Goal: Task Accomplishment & Management: Use online tool/utility

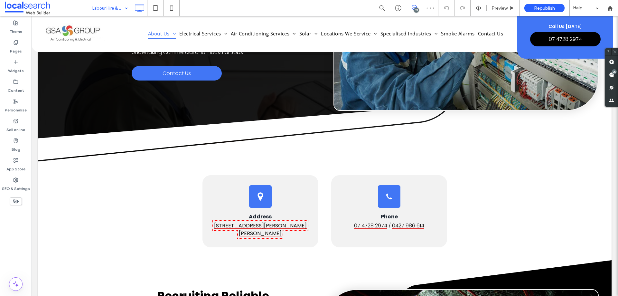
click at [117, 9] on input at bounding box center [108, 8] width 32 height 16
click at [110, 5] on input at bounding box center [108, 8] width 32 height 16
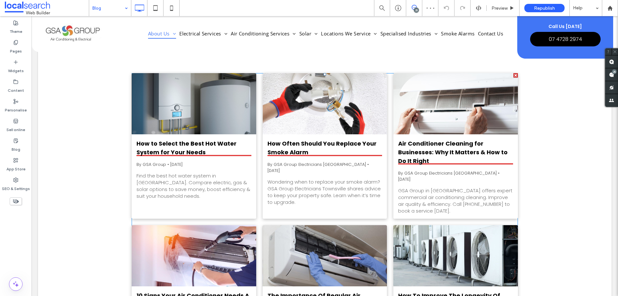
scroll to position [258, 0]
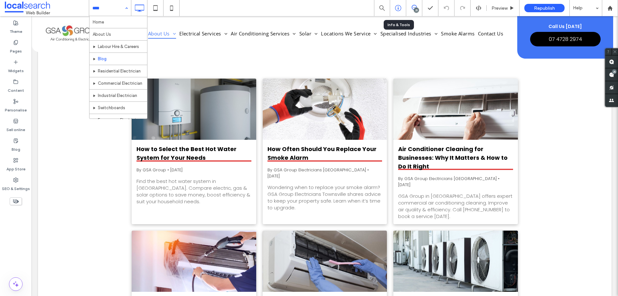
click at [401, 6] on icon at bounding box center [398, 8] width 6 height 6
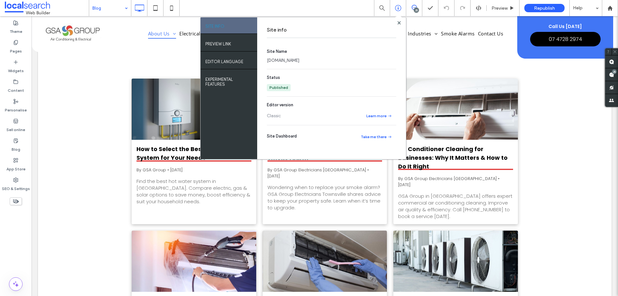
click at [299, 59] on link "[DOMAIN_NAME]" at bounding box center [283, 60] width 33 height 6
drag, startPoint x: 399, startPoint y: 22, endPoint x: 334, endPoint y: 55, distance: 72.4
click at [399, 22] on use at bounding box center [398, 22] width 3 height 3
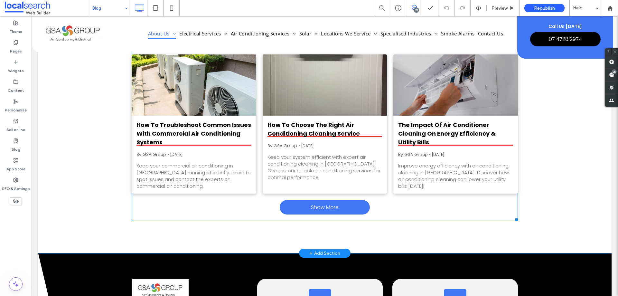
scroll to position [676, 0]
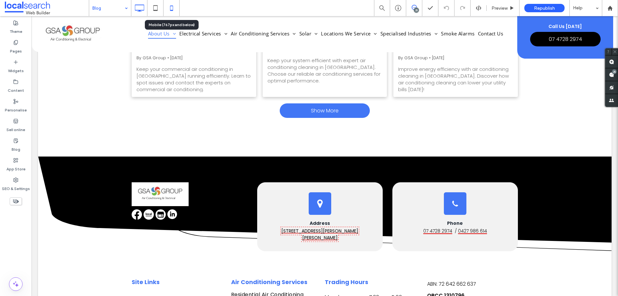
click at [172, 7] on icon at bounding box center [171, 8] width 13 height 13
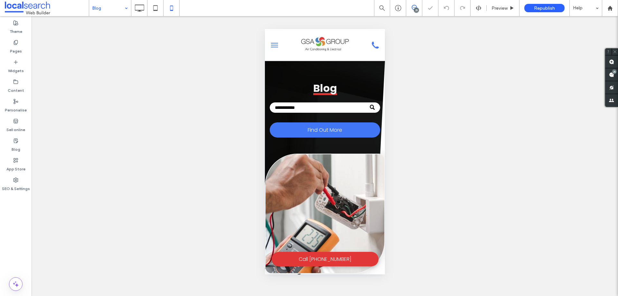
scroll to position [0, 0]
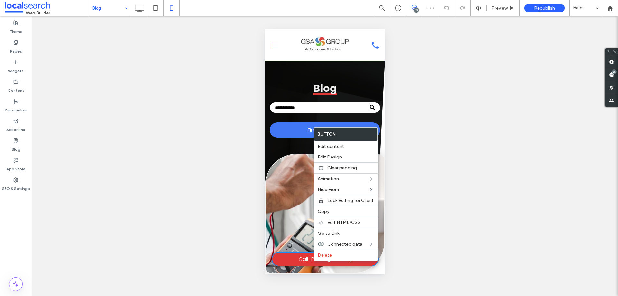
click at [299, 259] on link "Call [PHONE_NUMBER]" at bounding box center [324, 259] width 107 height 14
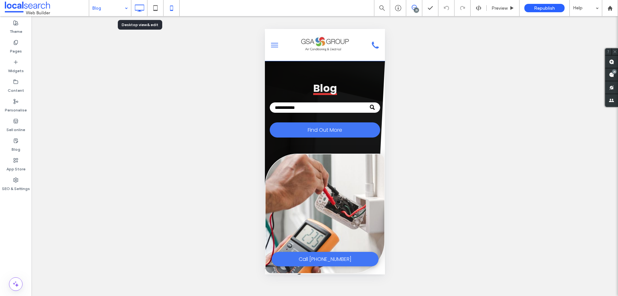
click at [138, 9] on icon at bounding box center [139, 8] width 13 height 13
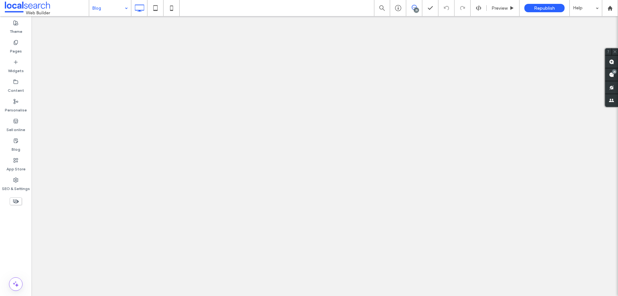
click at [104, 8] on div at bounding box center [309, 148] width 618 height 296
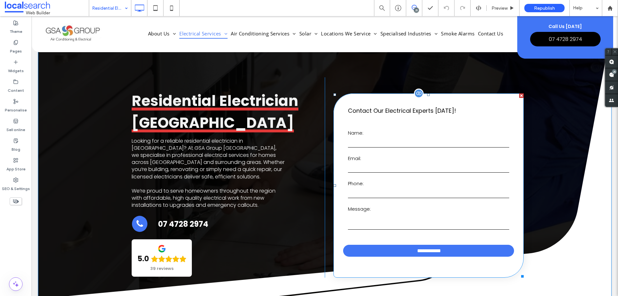
click at [425, 154] on form "**********" at bounding box center [428, 193] width 171 height 150
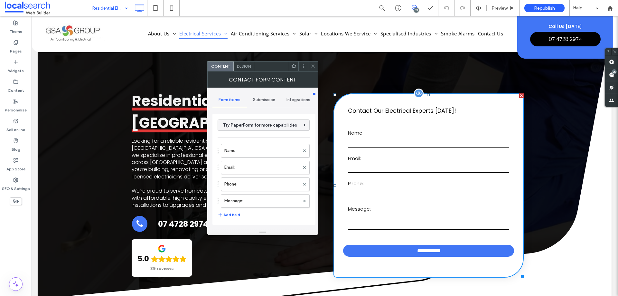
type input "**********"
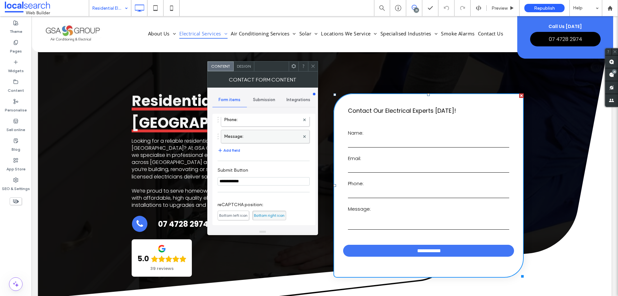
click at [265, 136] on label "Message:" at bounding box center [261, 136] width 75 height 13
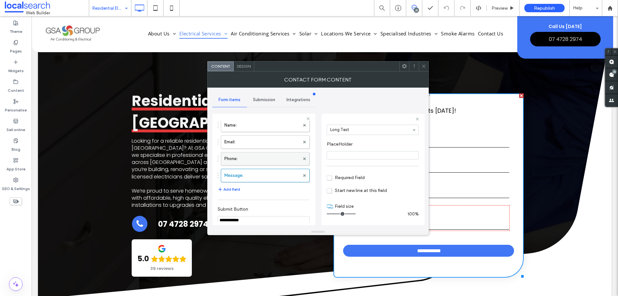
scroll to position [0, 0]
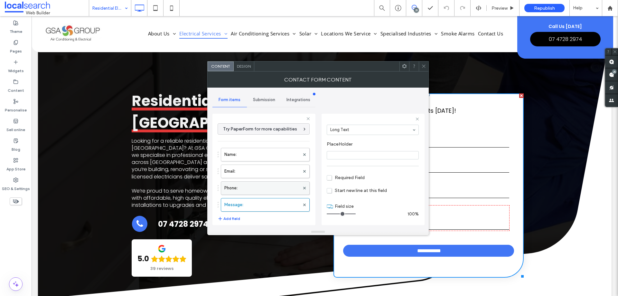
click at [262, 188] on label "Phone:" at bounding box center [261, 188] width 75 height 13
click at [266, 166] on label "Email:" at bounding box center [261, 171] width 75 height 13
click at [267, 156] on label "Name:" at bounding box center [261, 154] width 75 height 13
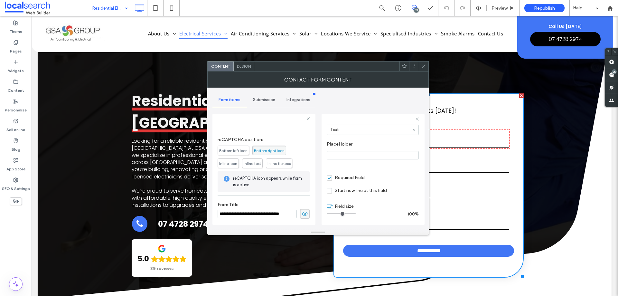
scroll to position [134, 0]
click at [269, 97] on div "Submission" at bounding box center [264, 100] width 34 height 14
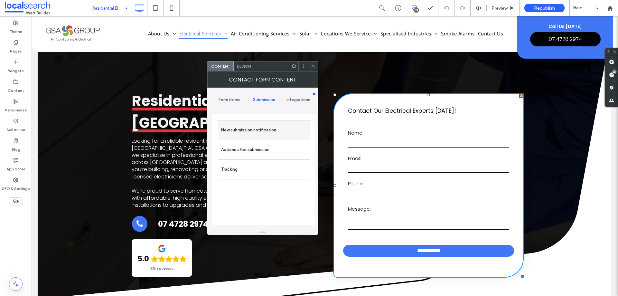
click at [275, 126] on label "New submission notification" at bounding box center [264, 130] width 86 height 13
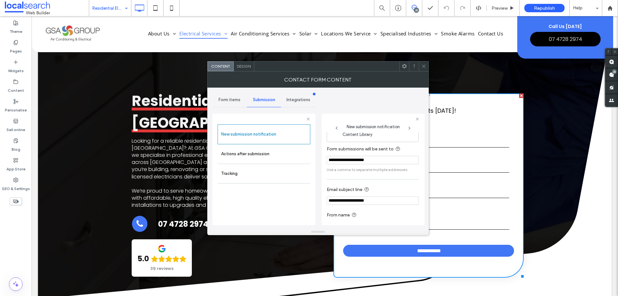
scroll to position [33, 0]
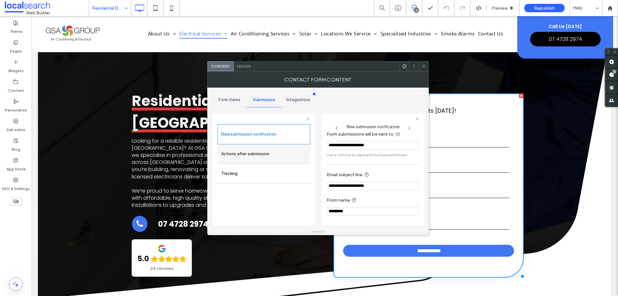
click at [288, 157] on label "Actions after submission" at bounding box center [264, 153] width 86 height 13
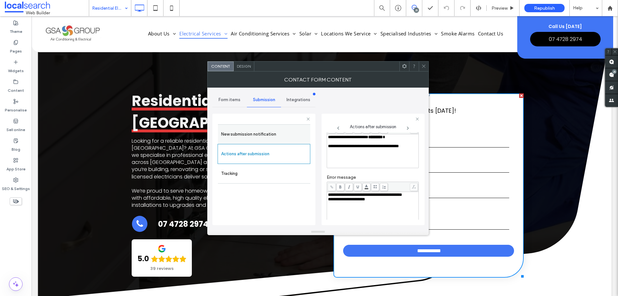
click at [280, 132] on label "New submission notification" at bounding box center [264, 134] width 86 height 13
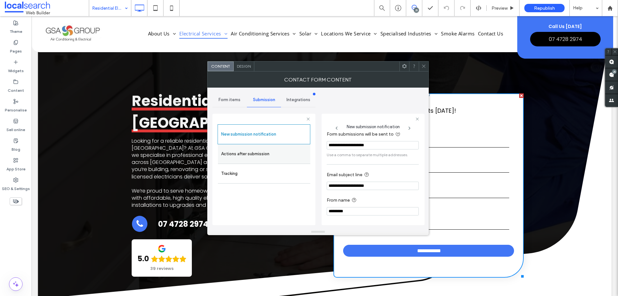
click at [278, 157] on label "Actions after submission" at bounding box center [264, 153] width 86 height 13
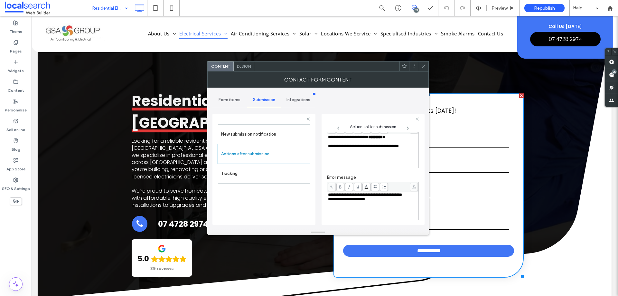
scroll to position [111, 0]
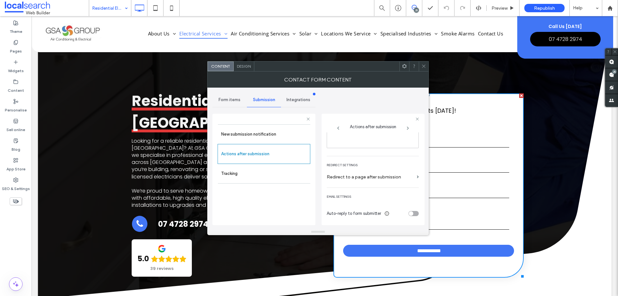
click at [244, 65] on span "Design" at bounding box center [244, 66] width 14 height 5
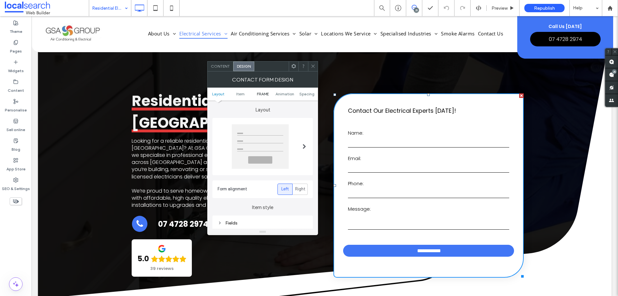
click at [265, 95] on span "FRAME" at bounding box center [263, 93] width 12 height 5
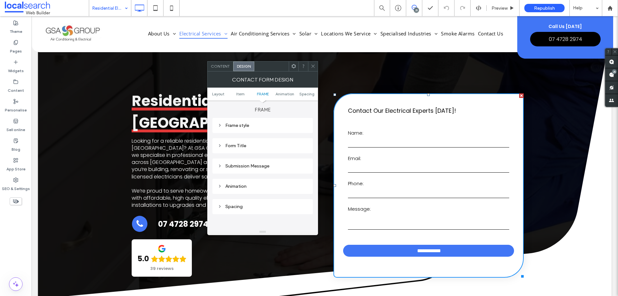
drag, startPoint x: 264, startPoint y: 164, endPoint x: 274, endPoint y: 163, distance: 10.6
click at [264, 164] on div "Submission Message" at bounding box center [263, 165] width 90 height 5
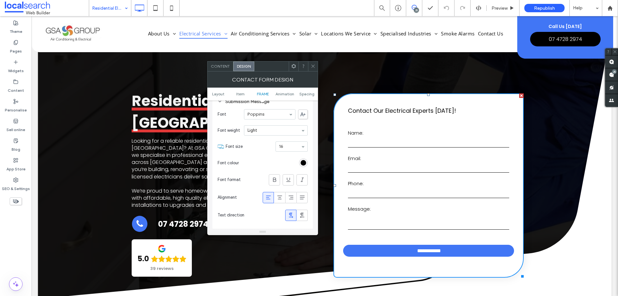
drag, startPoint x: 313, startPoint y: 67, endPoint x: 299, endPoint y: 77, distance: 17.1
click at [313, 67] on icon at bounding box center [313, 66] width 5 height 5
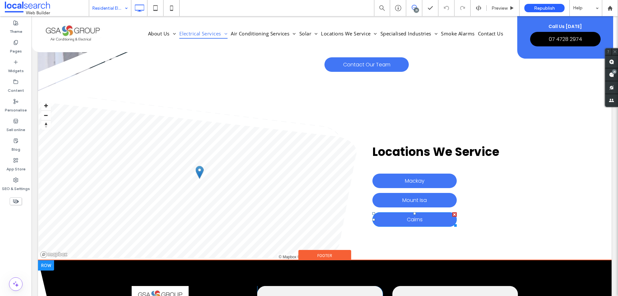
scroll to position [3059, 0]
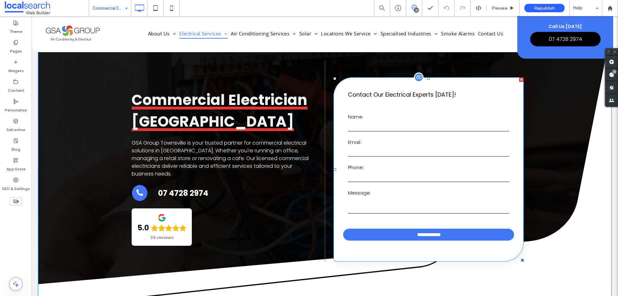
click at [472, 145] on label "Email:" at bounding box center [428, 142] width 161 height 7
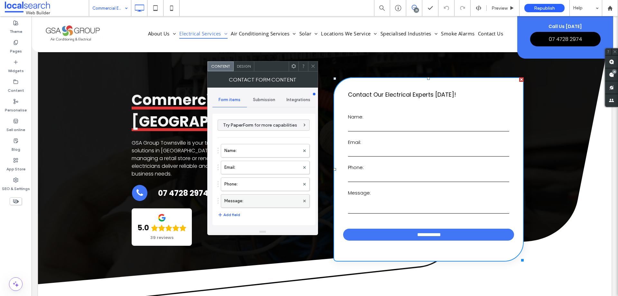
click at [264, 201] on label "Message:" at bounding box center [261, 200] width 75 height 13
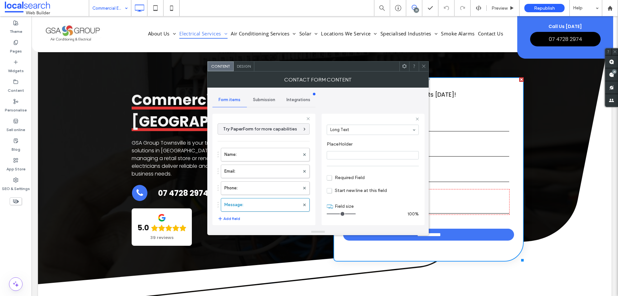
scroll to position [45, 0]
click at [266, 188] on label "Phone:" at bounding box center [261, 188] width 75 height 13
click at [259, 169] on label "Email:" at bounding box center [261, 171] width 75 height 13
click at [260, 153] on label "Name:" at bounding box center [261, 154] width 75 height 13
click at [259, 207] on label "Message:" at bounding box center [261, 204] width 75 height 13
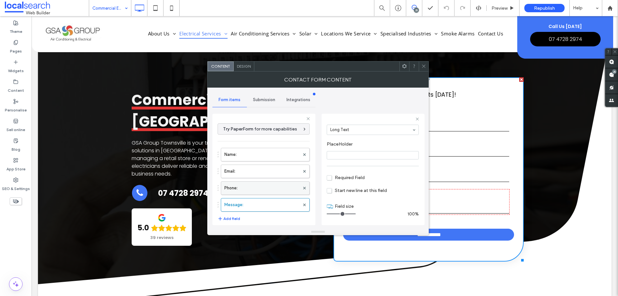
click at [265, 186] on label "Phone:" at bounding box center [261, 188] width 75 height 13
click at [264, 171] on label "Email:" at bounding box center [261, 171] width 75 height 13
click at [263, 158] on label "Name:" at bounding box center [261, 154] width 75 height 13
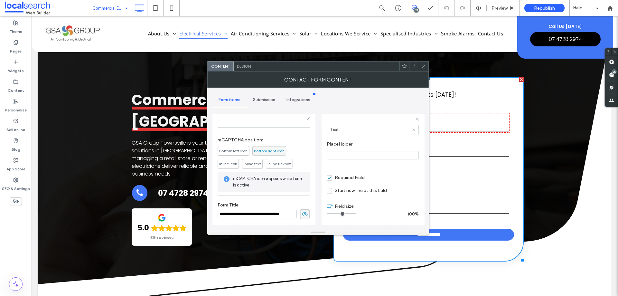
scroll to position [134, 0]
click at [261, 103] on div "Submission" at bounding box center [264, 100] width 34 height 14
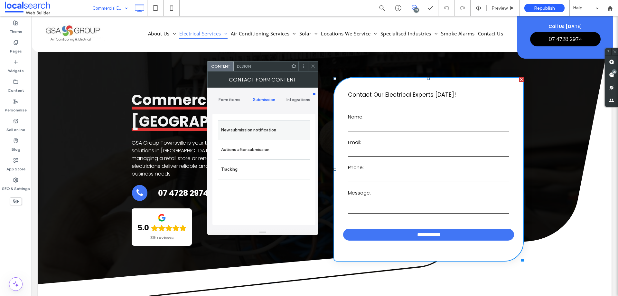
click at [267, 134] on label "New submission notification" at bounding box center [264, 130] width 86 height 13
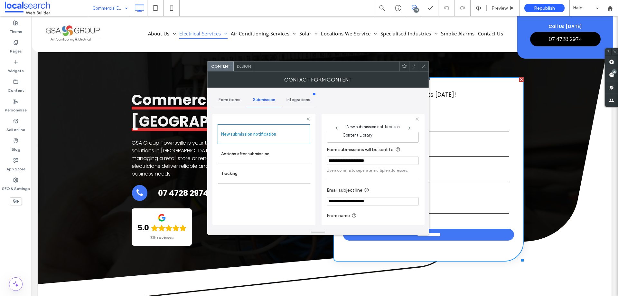
scroll to position [33, 0]
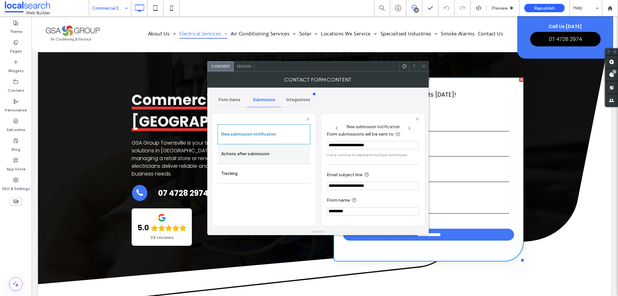
drag, startPoint x: 272, startPoint y: 158, endPoint x: 272, endPoint y: 164, distance: 5.8
click at [273, 158] on label "Actions after submission" at bounding box center [264, 153] width 86 height 13
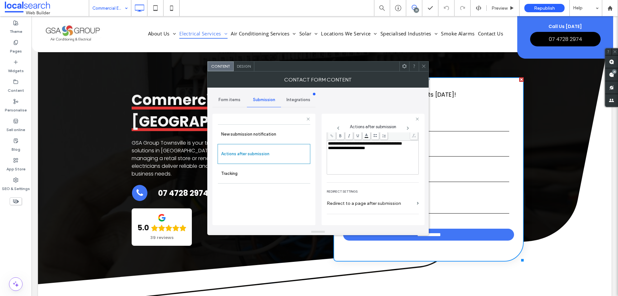
scroll to position [111, 0]
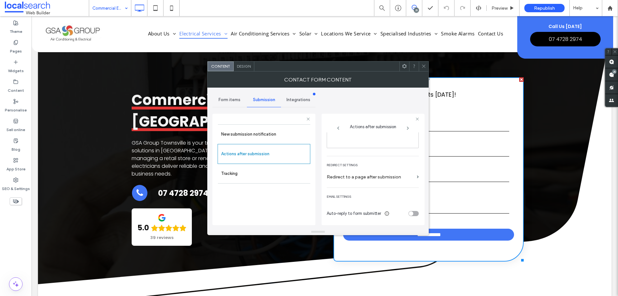
click at [240, 64] on span "Design" at bounding box center [244, 66] width 14 height 5
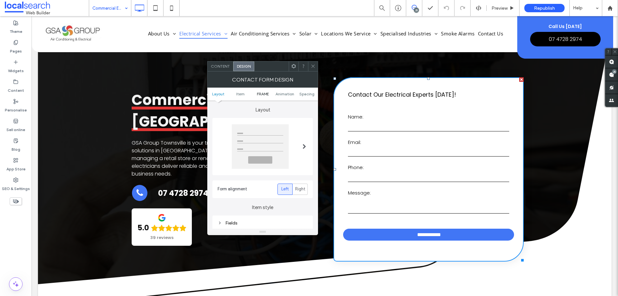
click at [261, 93] on span "FRAME" at bounding box center [263, 93] width 12 height 5
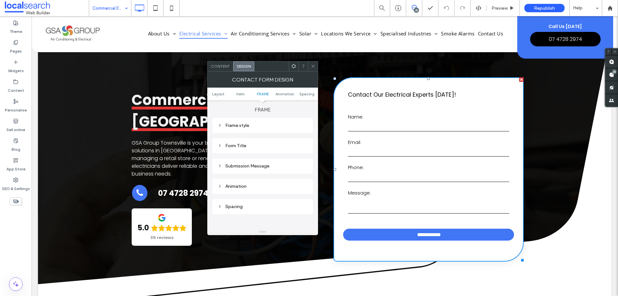
click at [272, 165] on div "Submission Message" at bounding box center [263, 165] width 90 height 5
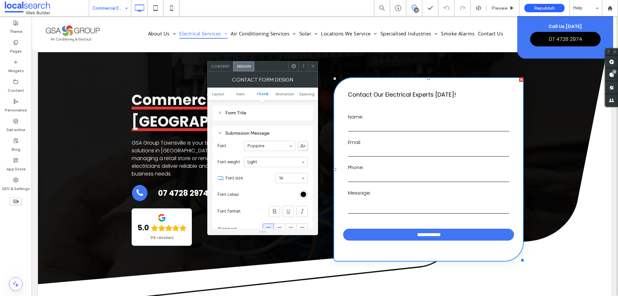
scroll to position [235, 0]
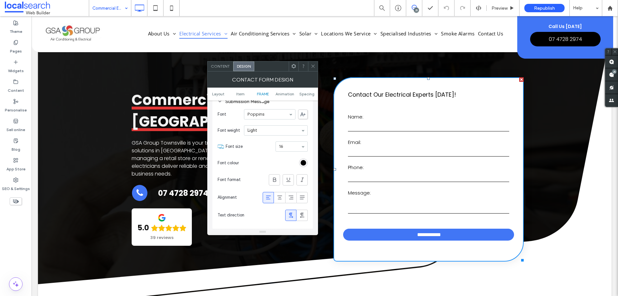
click at [311, 69] on span at bounding box center [313, 66] width 5 height 10
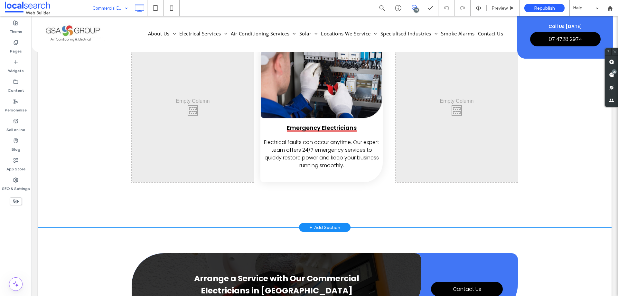
scroll to position [1030, 0]
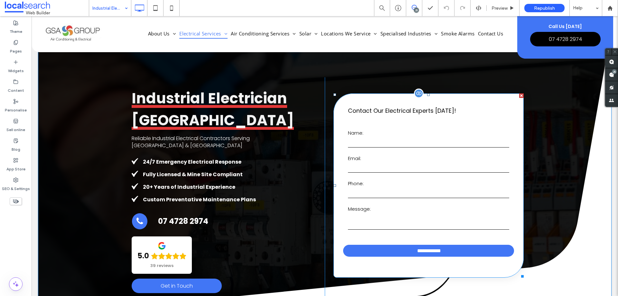
click at [458, 144] on input "text" at bounding box center [428, 143] width 161 height 10
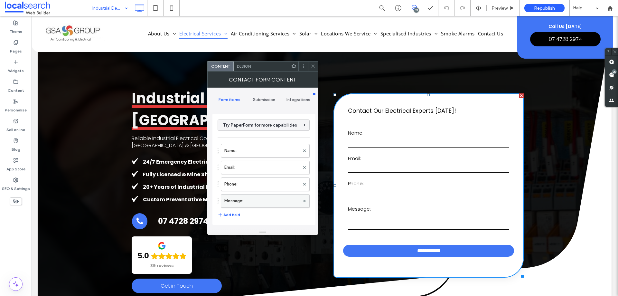
drag, startPoint x: 282, startPoint y: 220, endPoint x: 322, endPoint y: 196, distance: 46.6
click at [250, 204] on div "24/7 Emergency Electrical Response Fully Licensed & Mine Site Compliant 20+ Yea…" at bounding box center [222, 181] width 180 height 52
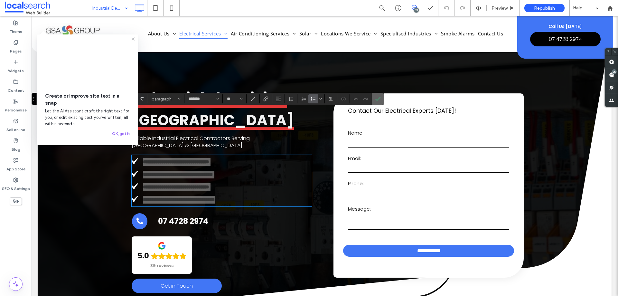
click at [374, 99] on label "Confirm" at bounding box center [378, 99] width 10 height 12
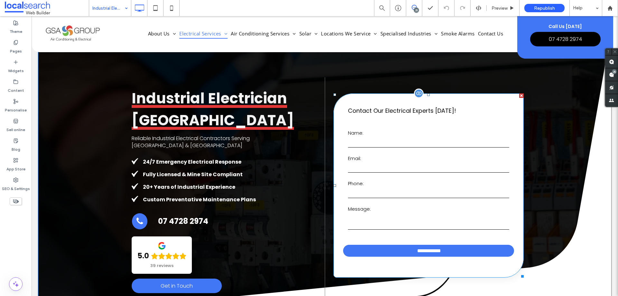
click at [409, 180] on form "**********" at bounding box center [428, 193] width 171 height 150
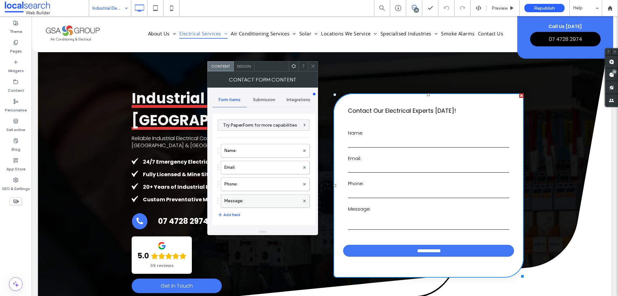
click at [253, 199] on label "Message:" at bounding box center [261, 200] width 75 height 13
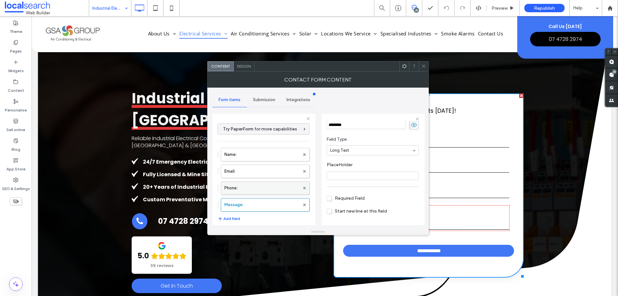
scroll to position [45, 0]
drag, startPoint x: 258, startPoint y: 189, endPoint x: 262, endPoint y: 182, distance: 8.7
click at [258, 189] on label "Phone:" at bounding box center [261, 188] width 75 height 13
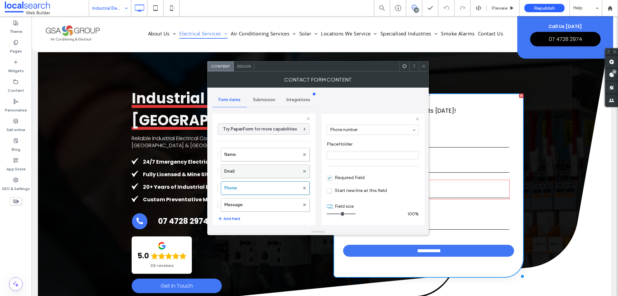
click at [268, 172] on label "Email:" at bounding box center [261, 171] width 75 height 13
click at [267, 159] on label "Name:" at bounding box center [261, 154] width 75 height 13
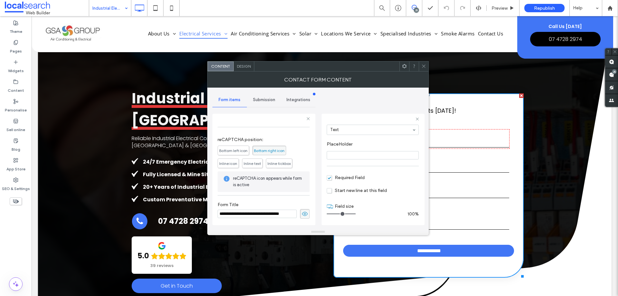
scroll to position [134, 0]
click at [269, 99] on span "Submission" at bounding box center [264, 99] width 22 height 5
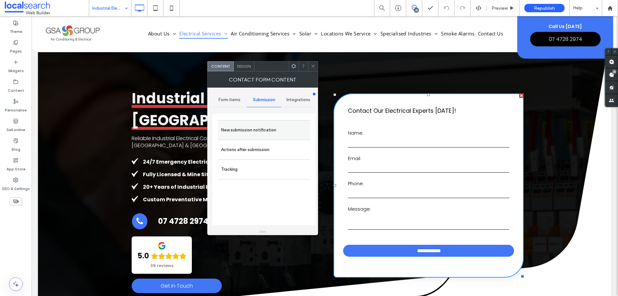
click at [275, 128] on label "New submission notification" at bounding box center [264, 130] width 86 height 13
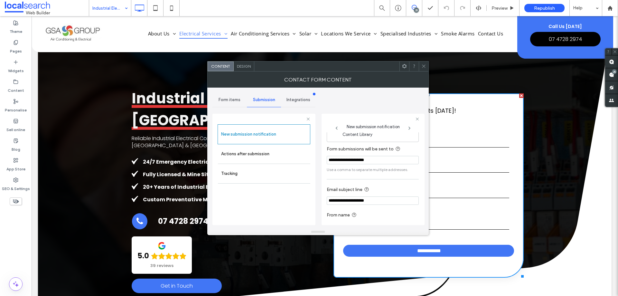
scroll to position [33, 0]
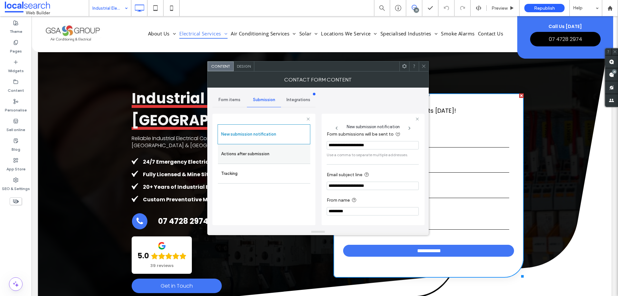
click at [282, 158] on label "Actions after submission" at bounding box center [264, 153] width 86 height 13
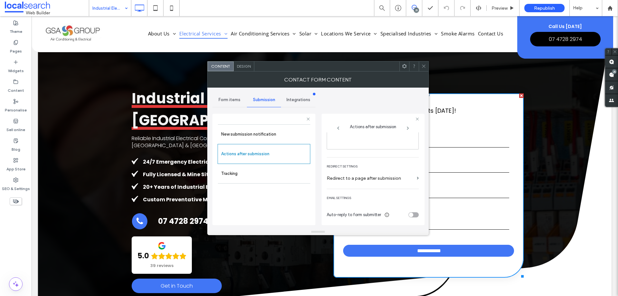
scroll to position [111, 0]
click at [241, 66] on span "Design" at bounding box center [244, 66] width 14 height 5
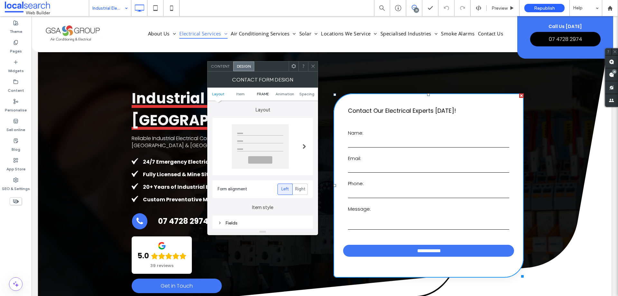
click at [263, 94] on span "FRAME" at bounding box center [263, 93] width 12 height 5
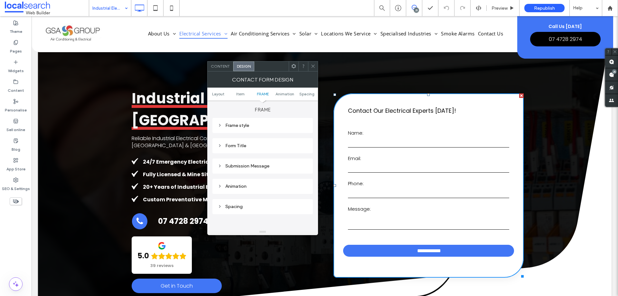
click at [265, 165] on div "Submission Message" at bounding box center [263, 165] width 90 height 5
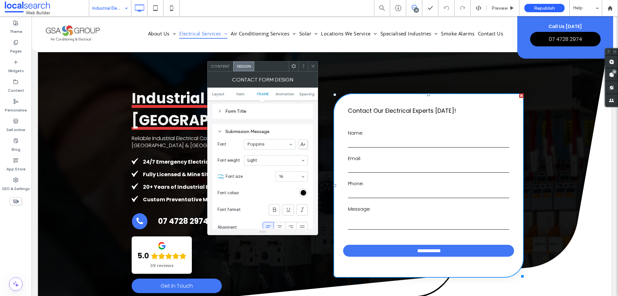
scroll to position [267, 0]
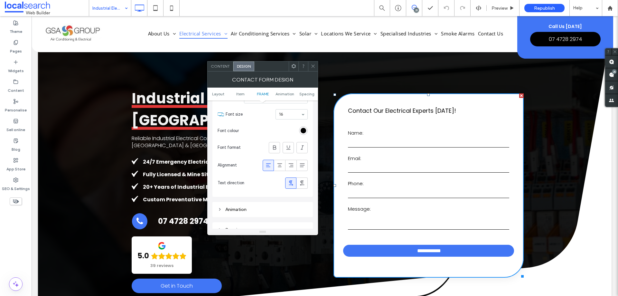
drag, startPoint x: 316, startPoint y: 65, endPoint x: 297, endPoint y: 58, distance: 20.0
click at [316, 65] on icon at bounding box center [313, 66] width 5 height 5
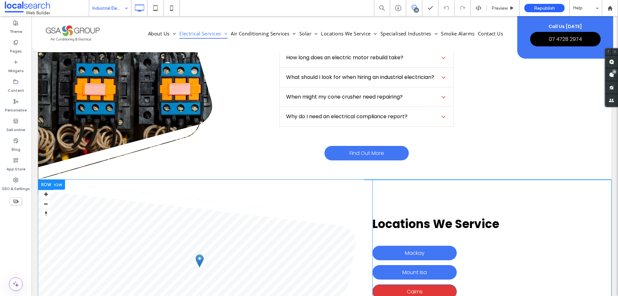
scroll to position [2125, 0]
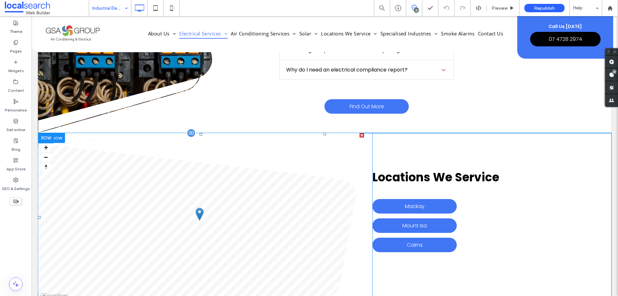
click at [250, 202] on span at bounding box center [201, 217] width 326 height 169
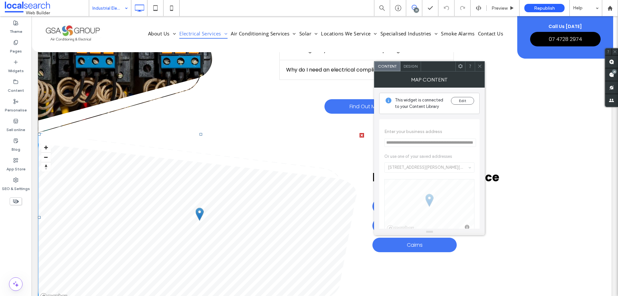
click at [476, 65] on div at bounding box center [480, 66] width 10 height 10
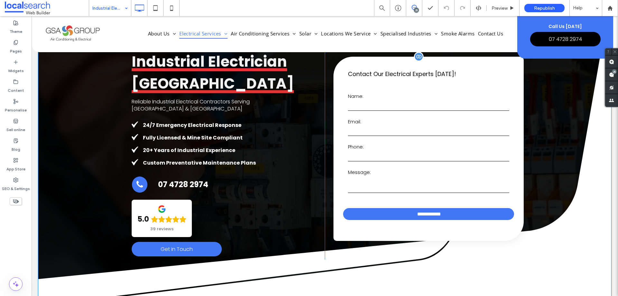
scroll to position [0, 0]
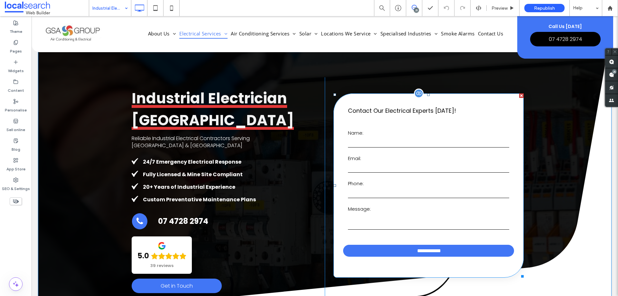
click at [414, 166] on input "email" at bounding box center [428, 168] width 161 height 10
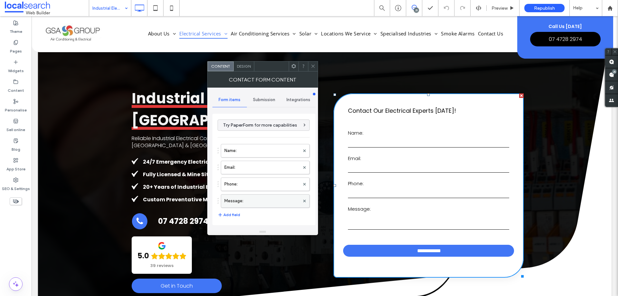
click at [267, 201] on label "Message:" at bounding box center [261, 200] width 75 height 13
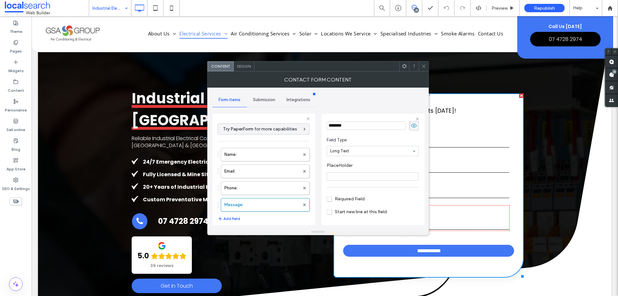
scroll to position [45, 0]
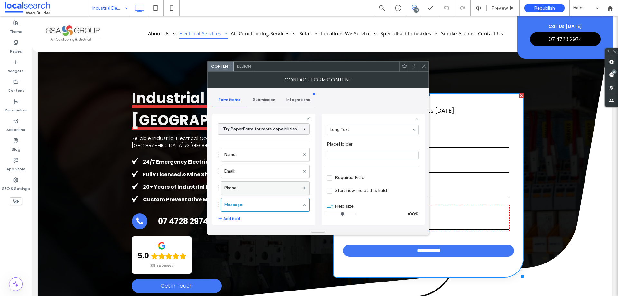
click at [277, 188] on label "Phone:" at bounding box center [261, 188] width 75 height 13
click at [279, 171] on label "Email:" at bounding box center [261, 171] width 75 height 13
click at [277, 153] on label "Name:" at bounding box center [261, 154] width 75 height 13
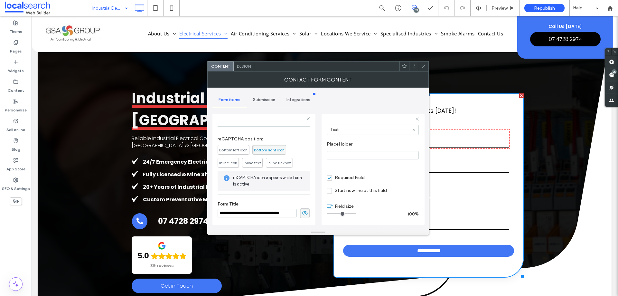
click at [267, 102] on div "Submission" at bounding box center [264, 100] width 34 height 14
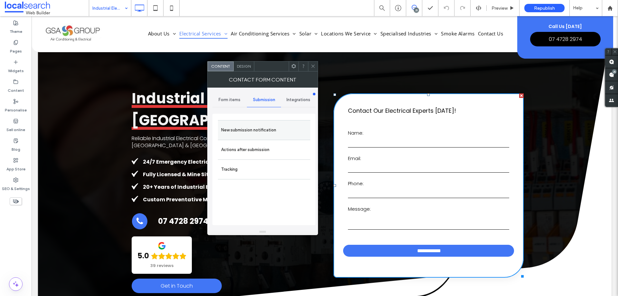
click at [276, 133] on label "New submission notification" at bounding box center [264, 130] width 86 height 13
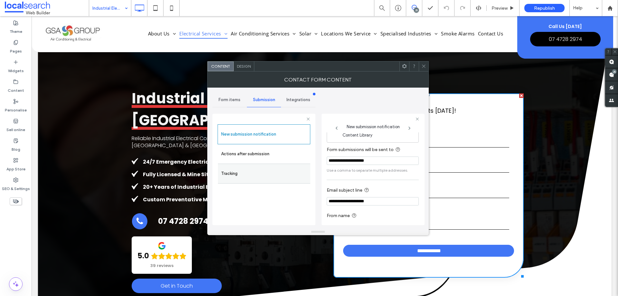
scroll to position [33, 0]
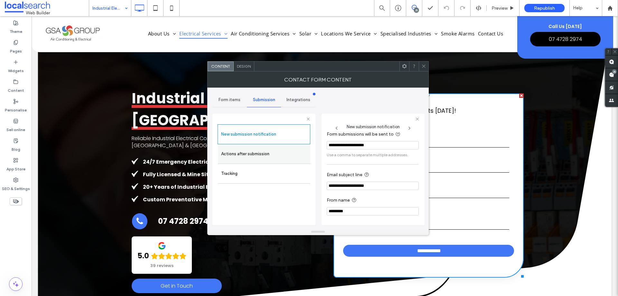
click at [279, 156] on label "Actions after submission" at bounding box center [264, 153] width 86 height 13
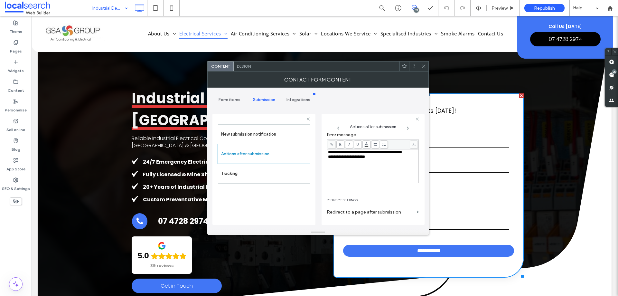
scroll to position [111, 0]
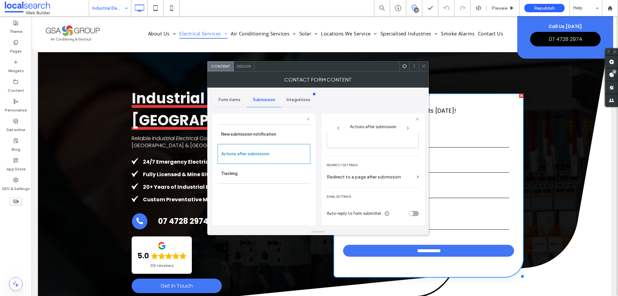
click at [244, 65] on span "Design" at bounding box center [244, 66] width 14 height 5
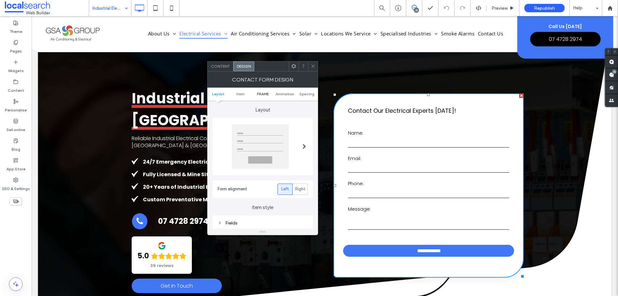
click at [265, 93] on span "FRAME" at bounding box center [263, 93] width 12 height 5
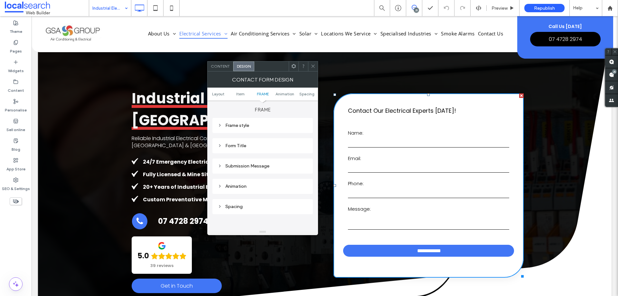
click at [261, 165] on div "Submission Message" at bounding box center [263, 165] width 90 height 5
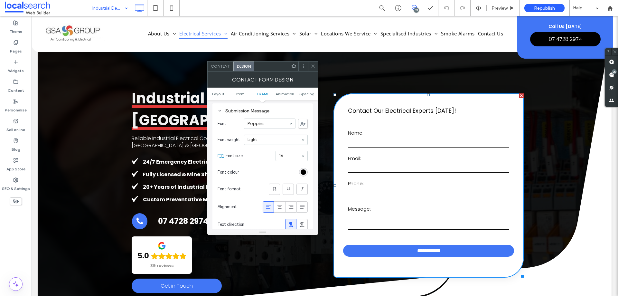
scroll to position [235, 0]
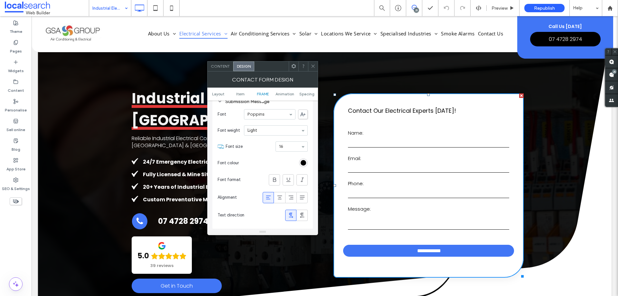
click at [221, 65] on span "Content" at bounding box center [220, 66] width 19 height 5
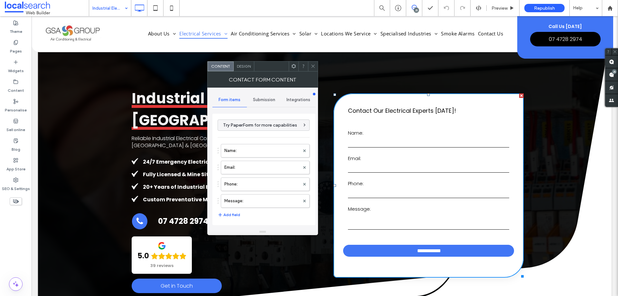
click at [261, 101] on span "Submission" at bounding box center [264, 99] width 22 height 5
click at [271, 129] on label "New submission notification" at bounding box center [264, 130] width 86 height 13
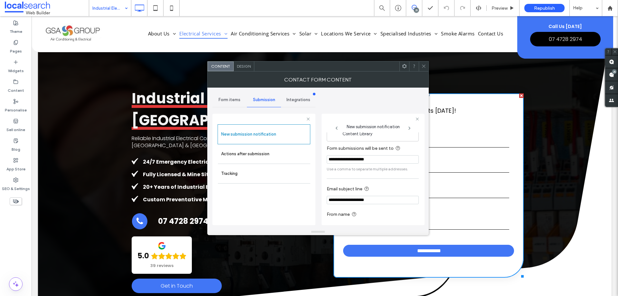
scroll to position [33, 0]
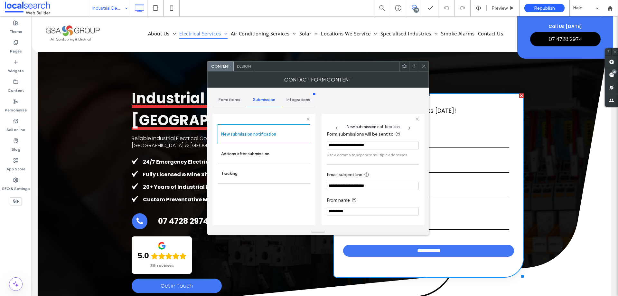
click at [423, 66] on icon at bounding box center [423, 66] width 5 height 5
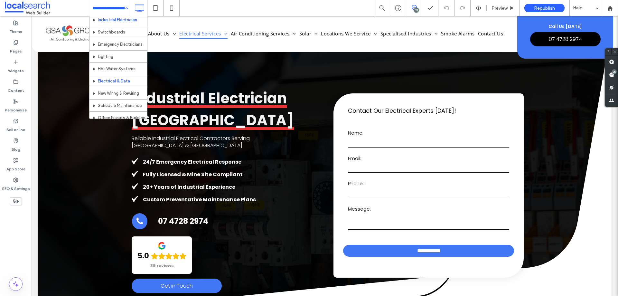
scroll to position [64, 0]
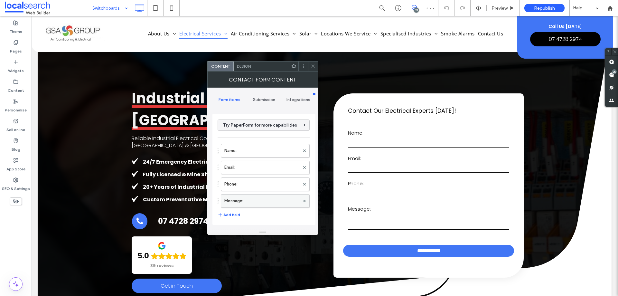
click at [258, 200] on label "Message:" at bounding box center [261, 200] width 75 height 13
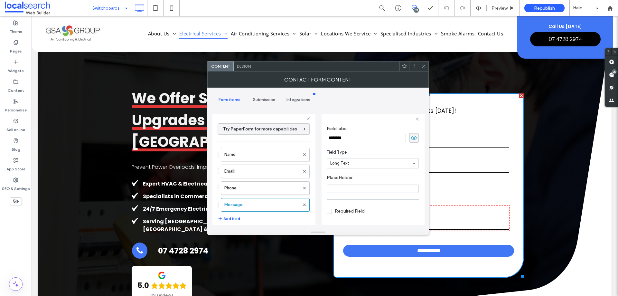
scroll to position [45, 0]
click at [278, 190] on label "Phone:" at bounding box center [261, 188] width 75 height 13
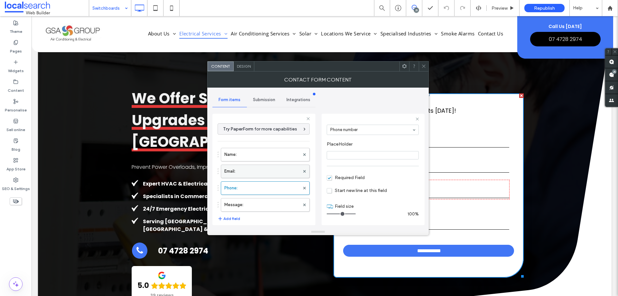
click at [269, 172] on label "Email:" at bounding box center [261, 171] width 75 height 13
click at [265, 157] on label "Name:" at bounding box center [261, 154] width 75 height 13
click at [269, 207] on label "Message:" at bounding box center [261, 204] width 75 height 13
click at [265, 190] on label "Phone:" at bounding box center [261, 188] width 75 height 13
click at [261, 171] on label "Email:" at bounding box center [261, 171] width 75 height 13
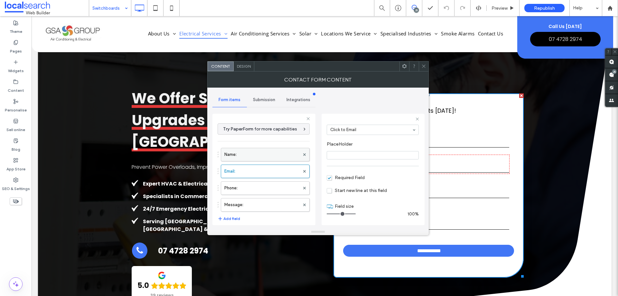
click at [257, 153] on label "Name:" at bounding box center [261, 154] width 75 height 13
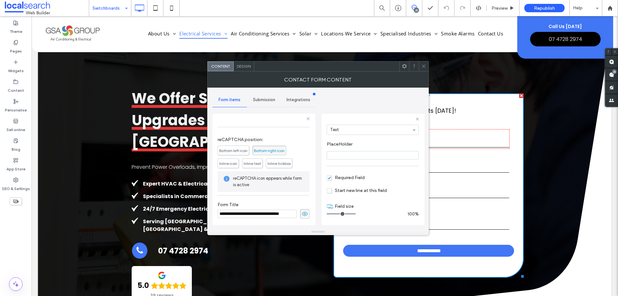
scroll to position [134, 0]
click at [269, 101] on span "Submission" at bounding box center [264, 99] width 22 height 5
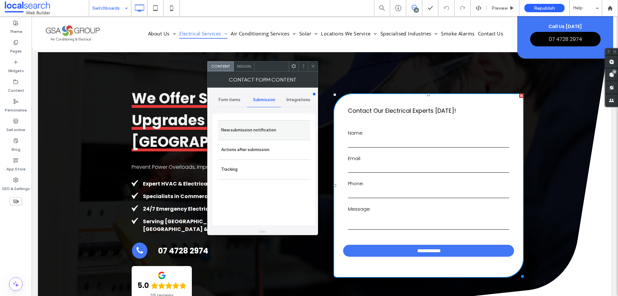
drag, startPoint x: 269, startPoint y: 125, endPoint x: 387, endPoint y: 162, distance: 124.0
click at [269, 125] on label "New submission notification" at bounding box center [264, 130] width 86 height 13
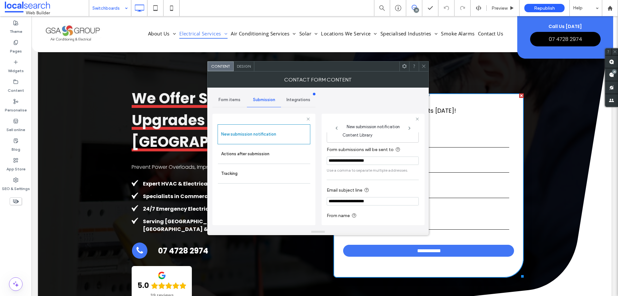
scroll to position [33, 0]
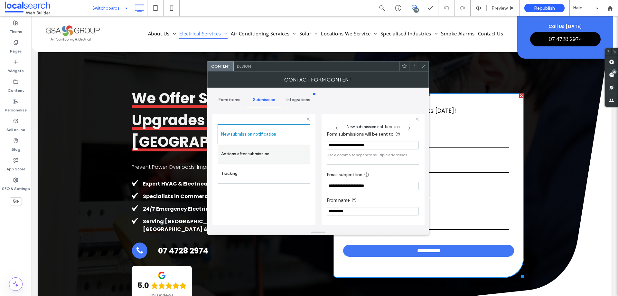
click at [276, 156] on label "Actions after submission" at bounding box center [264, 153] width 86 height 13
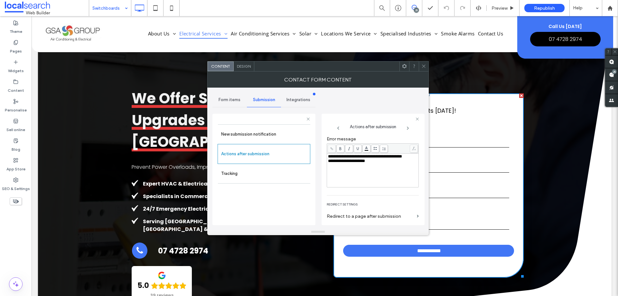
scroll to position [111, 0]
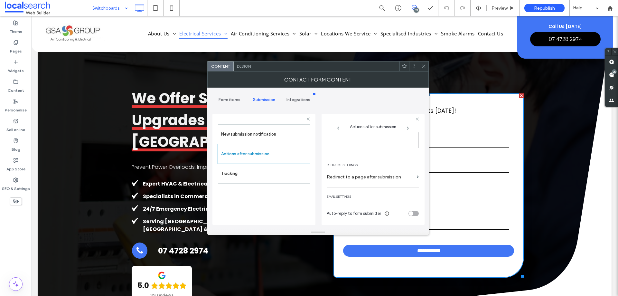
click at [249, 65] on span "Design" at bounding box center [244, 66] width 14 height 5
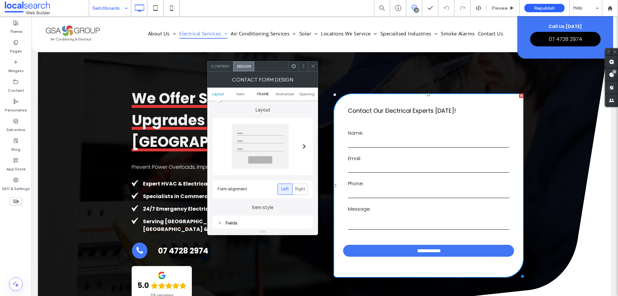
click at [260, 93] on span "FRAME" at bounding box center [263, 93] width 12 height 5
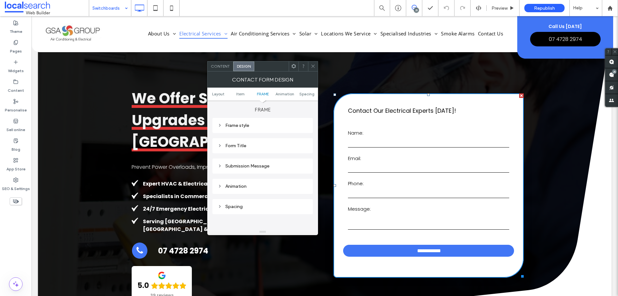
click at [257, 165] on div "Submission Message" at bounding box center [263, 165] width 90 height 5
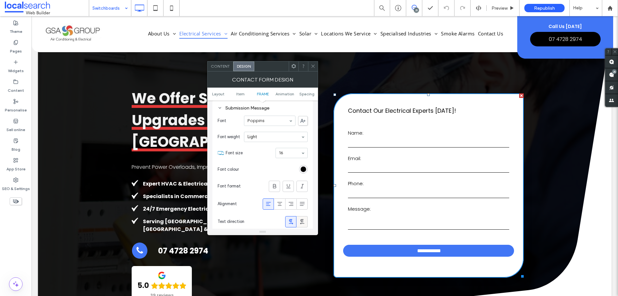
scroll to position [267, 0]
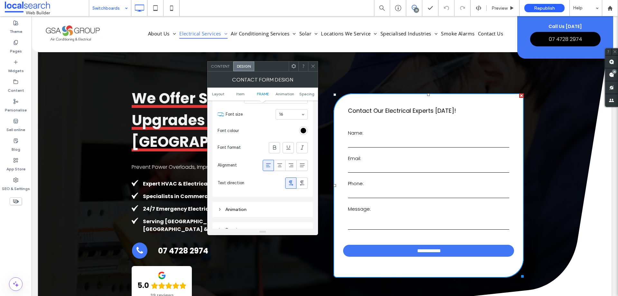
click at [313, 63] on span at bounding box center [313, 66] width 5 height 10
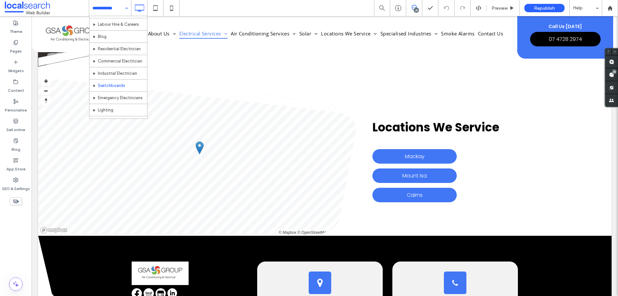
scroll to position [32, 0]
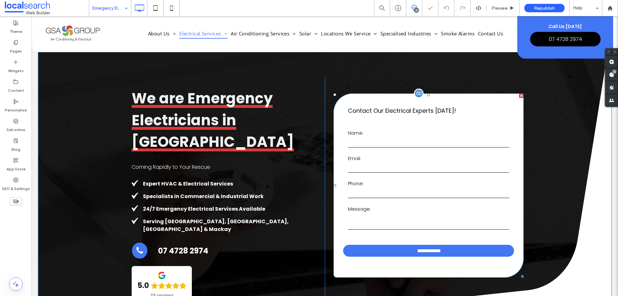
click at [476, 140] on input "text" at bounding box center [428, 143] width 161 height 10
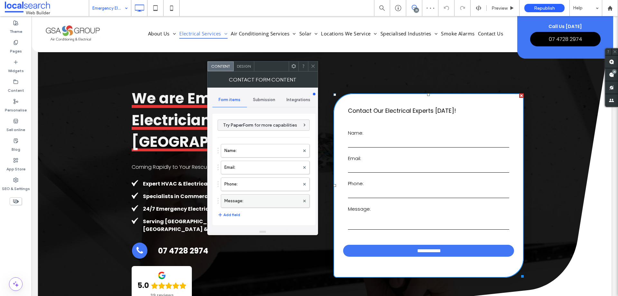
click at [252, 196] on label "Message:" at bounding box center [261, 200] width 75 height 13
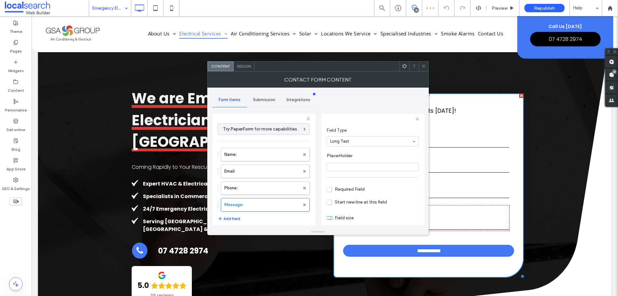
scroll to position [45, 0]
click at [252, 186] on label "Phone:" at bounding box center [261, 188] width 75 height 13
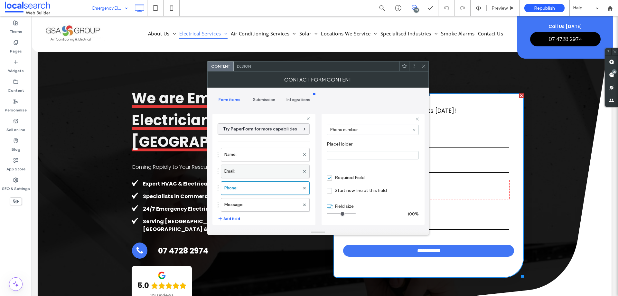
click at [259, 170] on label "Email:" at bounding box center [261, 171] width 75 height 13
click at [262, 156] on label "Name:" at bounding box center [261, 154] width 75 height 13
click at [263, 208] on label "Message:" at bounding box center [261, 204] width 75 height 13
click at [264, 186] on label "Phone:" at bounding box center [261, 188] width 75 height 13
click at [266, 175] on label "Email:" at bounding box center [261, 171] width 75 height 13
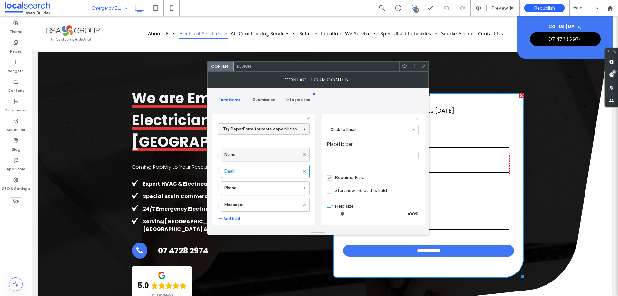
click at [268, 157] on label "Name:" at bounding box center [261, 154] width 75 height 13
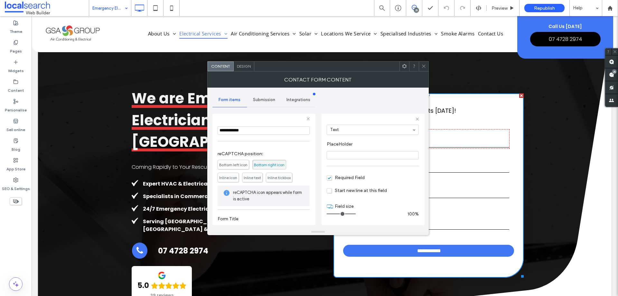
scroll to position [134, 0]
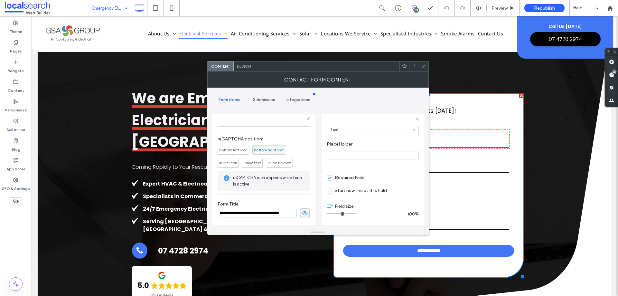
click at [266, 100] on span "Submission" at bounding box center [264, 99] width 22 height 5
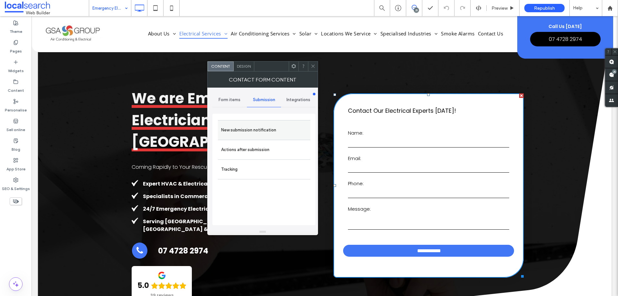
click at [277, 127] on label "New submission notification" at bounding box center [264, 130] width 86 height 13
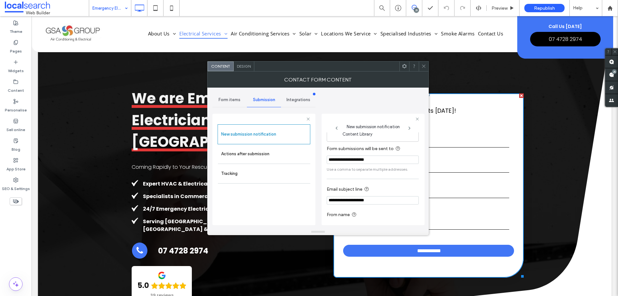
scroll to position [33, 0]
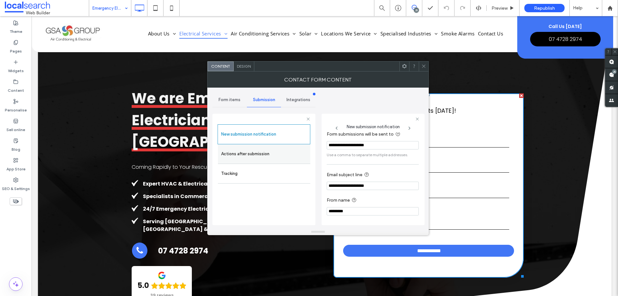
click at [276, 154] on label "Actions after submission" at bounding box center [264, 153] width 86 height 13
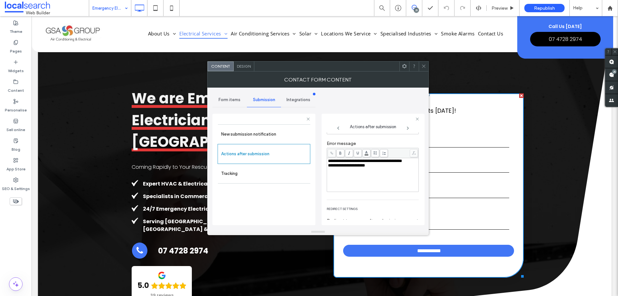
scroll to position [111, 0]
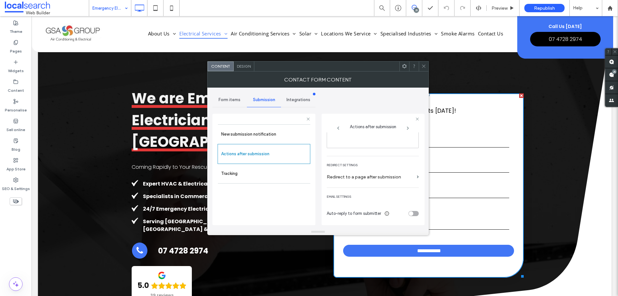
click at [250, 67] on span "Design" at bounding box center [244, 66] width 14 height 5
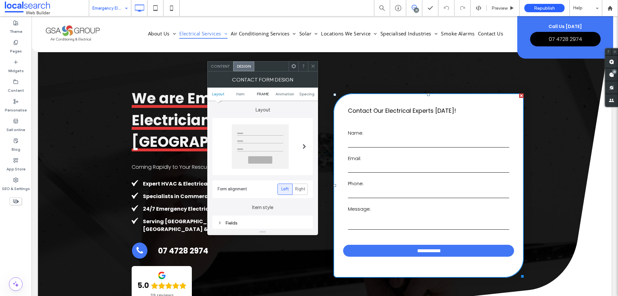
click at [266, 93] on span "FRAME" at bounding box center [263, 93] width 12 height 5
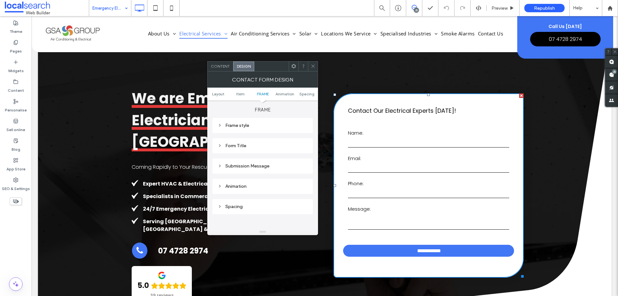
click at [273, 165] on div "Submission Message" at bounding box center [263, 165] width 90 height 5
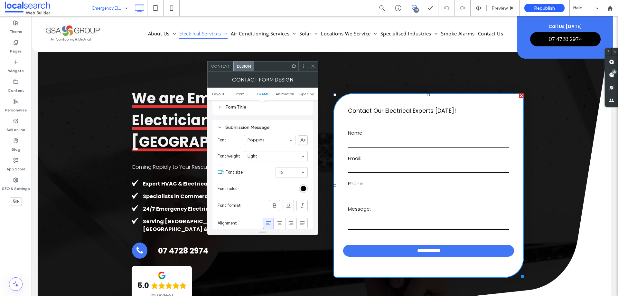
scroll to position [235, 0]
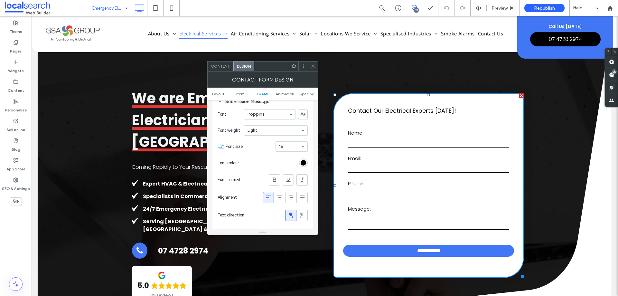
click at [314, 69] on span at bounding box center [313, 66] width 5 height 10
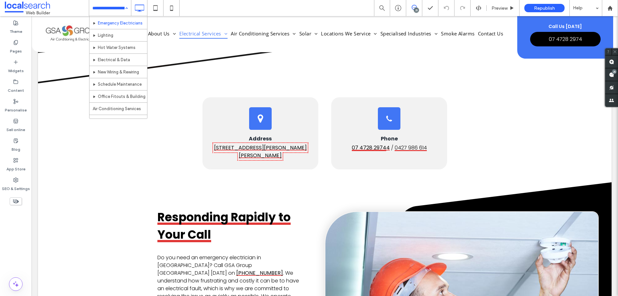
scroll to position [97, 0]
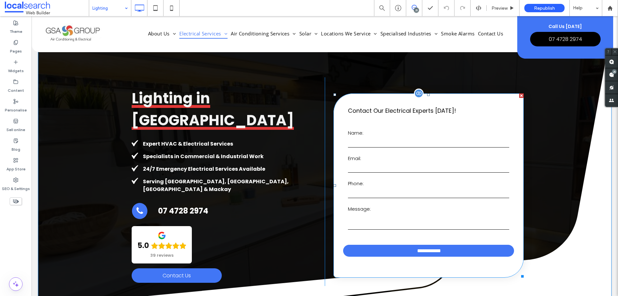
click at [460, 180] on form "**********" at bounding box center [428, 193] width 171 height 150
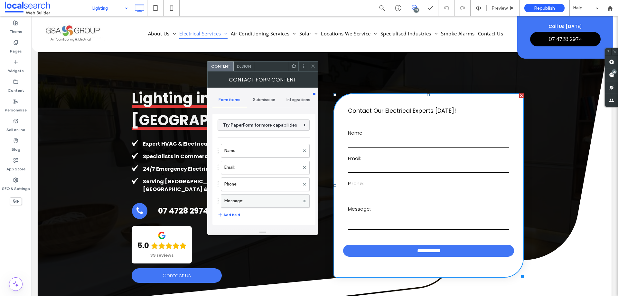
click at [247, 197] on label "Message:" at bounding box center [261, 200] width 75 height 13
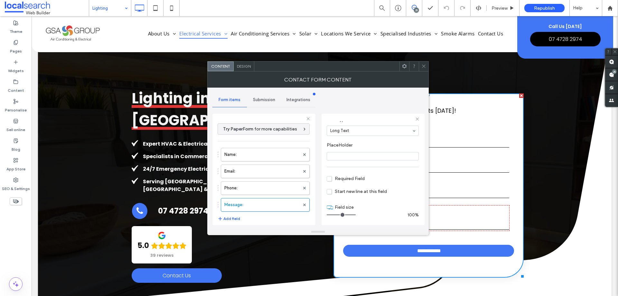
scroll to position [45, 0]
click at [269, 187] on label "Phone:" at bounding box center [261, 188] width 75 height 13
click at [271, 168] on label "Email:" at bounding box center [261, 171] width 75 height 13
click at [267, 152] on label "Name:" at bounding box center [261, 154] width 75 height 13
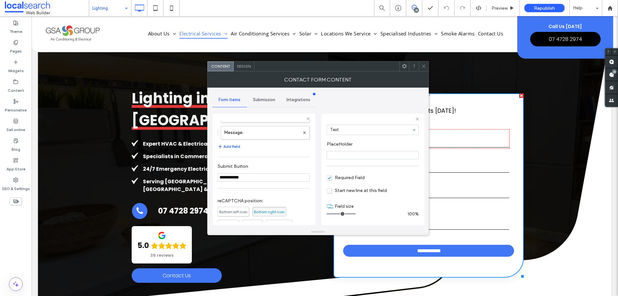
scroll to position [134, 0]
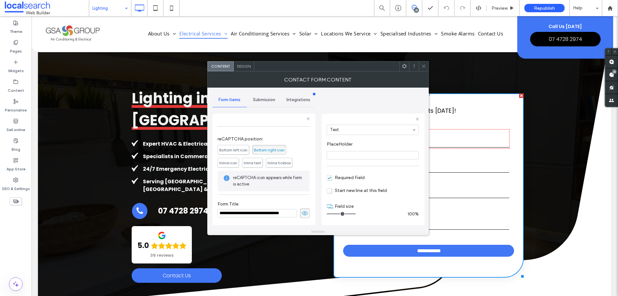
click at [263, 98] on span "Submission" at bounding box center [264, 99] width 22 height 5
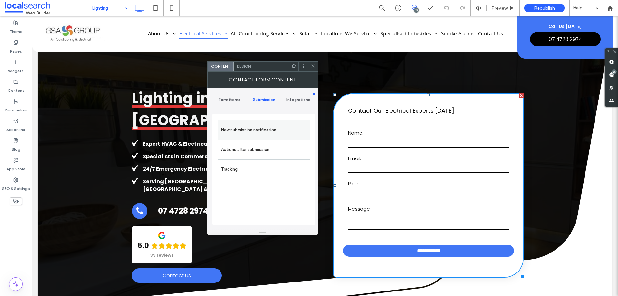
click at [278, 125] on label "New submission notification" at bounding box center [264, 130] width 86 height 13
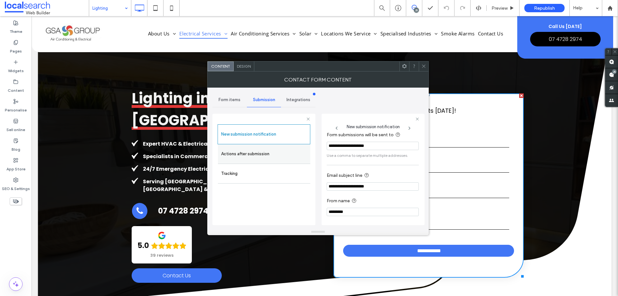
scroll to position [33, 0]
click at [251, 152] on label "Actions after submission" at bounding box center [264, 153] width 86 height 13
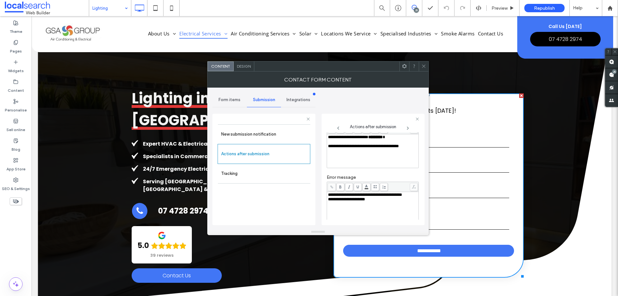
scroll to position [111, 0]
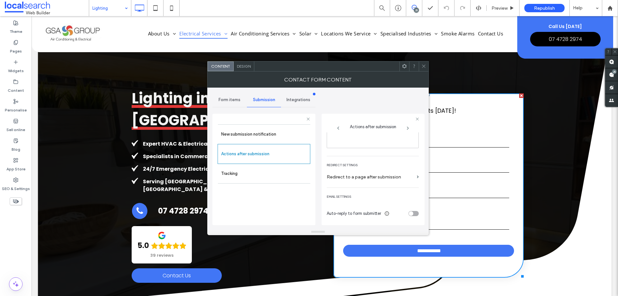
click at [241, 68] on span "Design" at bounding box center [244, 66] width 14 height 5
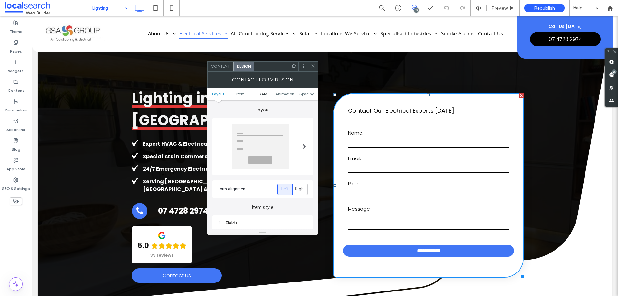
click at [264, 92] on span "FRAME" at bounding box center [263, 93] width 12 height 5
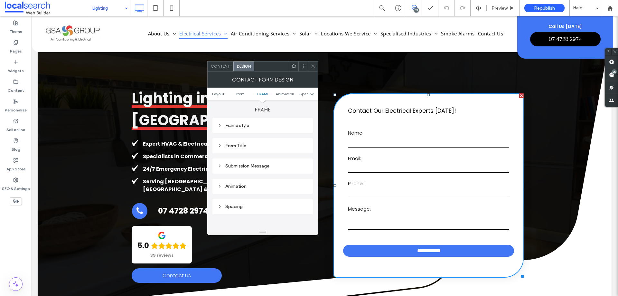
click at [264, 165] on div "Submission Message" at bounding box center [263, 165] width 90 height 5
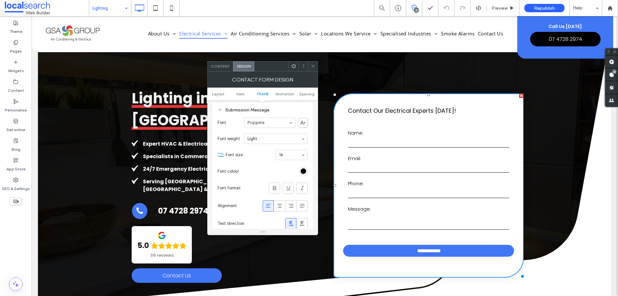
scroll to position [267, 0]
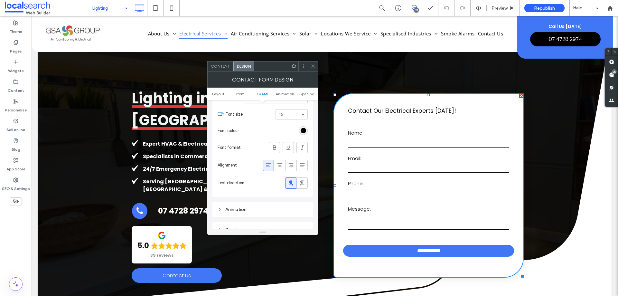
click at [314, 66] on icon at bounding box center [313, 66] width 5 height 5
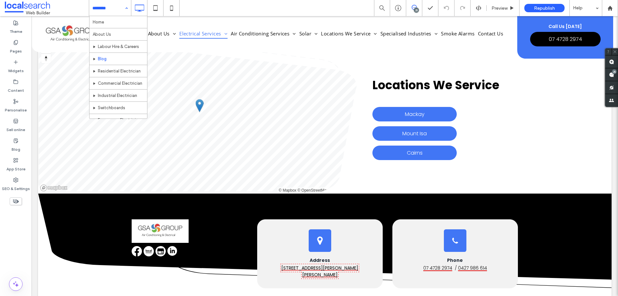
scroll to position [97, 0]
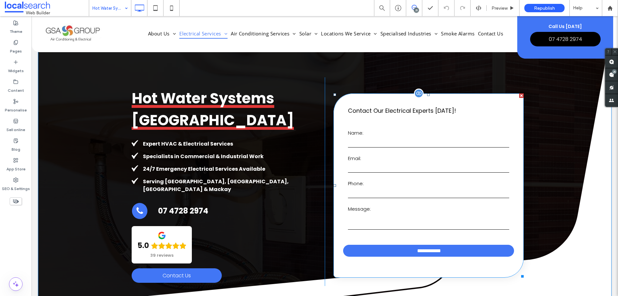
click at [424, 158] on label "Email:" at bounding box center [428, 158] width 161 height 7
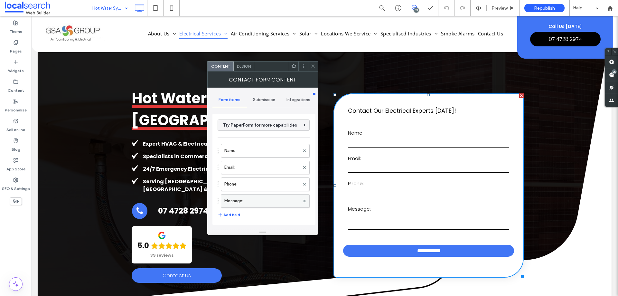
click at [263, 199] on label "Message:" at bounding box center [261, 200] width 75 height 13
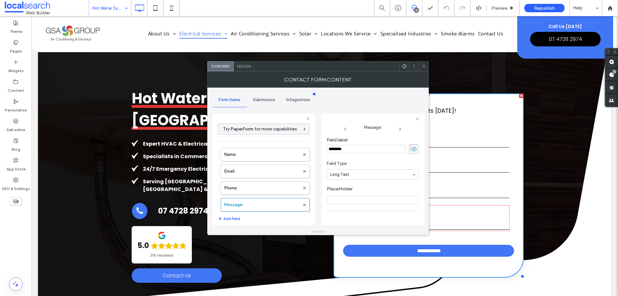
scroll to position [45, 0]
click at [263, 186] on label "Phone:" at bounding box center [261, 188] width 75 height 13
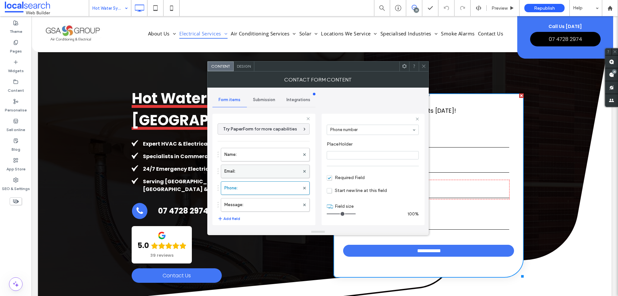
click at [269, 170] on label "Email:" at bounding box center [261, 171] width 75 height 13
click at [271, 156] on label "Name:" at bounding box center [261, 154] width 75 height 13
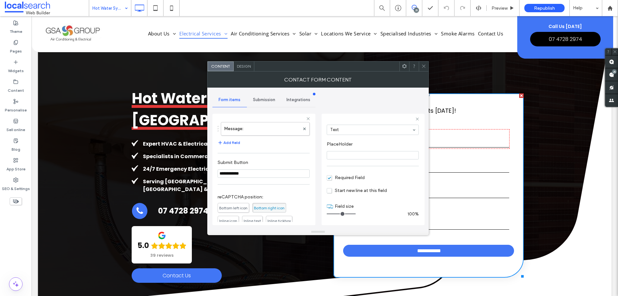
scroll to position [129, 0]
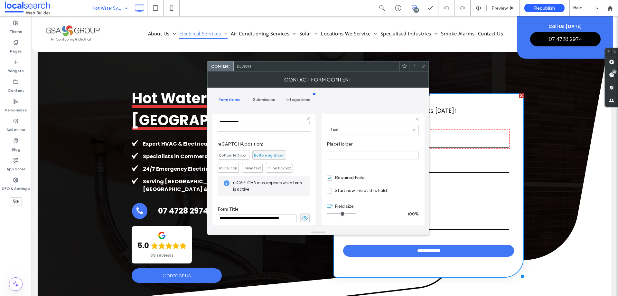
click at [266, 101] on span "Submission" at bounding box center [264, 99] width 22 height 5
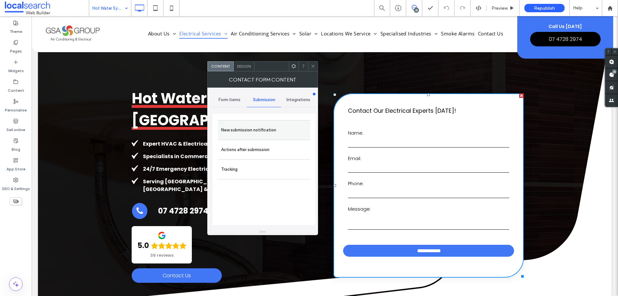
click at [275, 128] on label "New submission notification" at bounding box center [264, 130] width 86 height 13
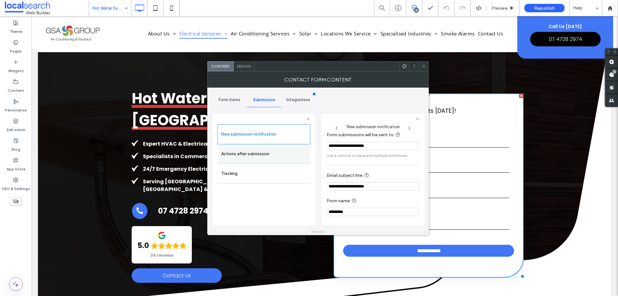
scroll to position [33, 0]
click at [264, 156] on label "Actions after submission" at bounding box center [264, 153] width 86 height 13
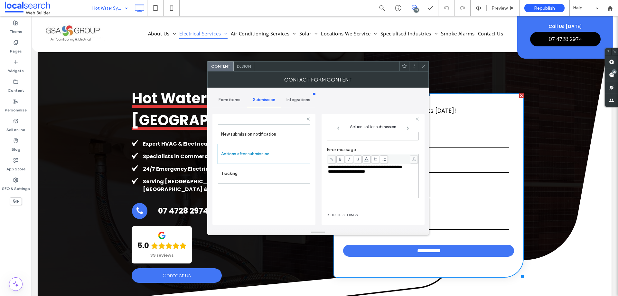
scroll to position [111, 0]
click at [245, 67] on span "Design" at bounding box center [244, 66] width 14 height 5
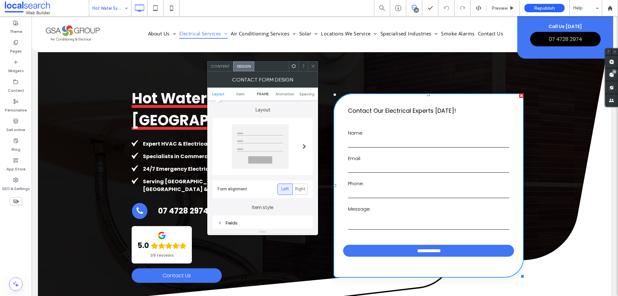
click at [266, 94] on span "FRAME" at bounding box center [263, 93] width 12 height 5
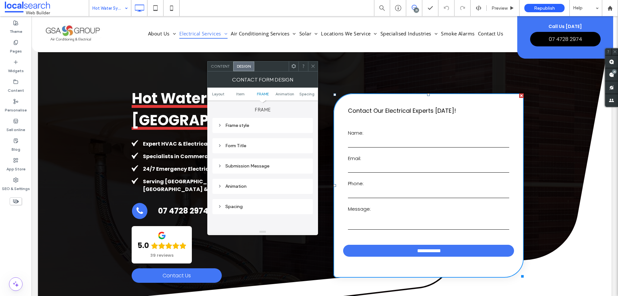
click at [271, 164] on div "Submission Message" at bounding box center [263, 165] width 90 height 5
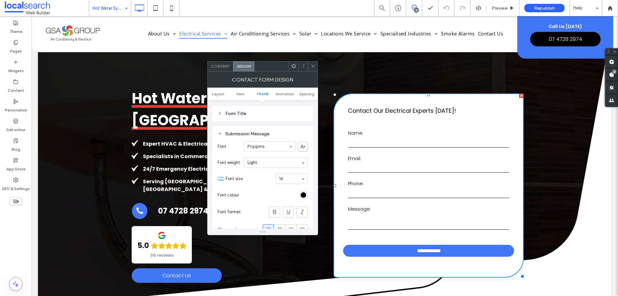
scroll to position [267, 0]
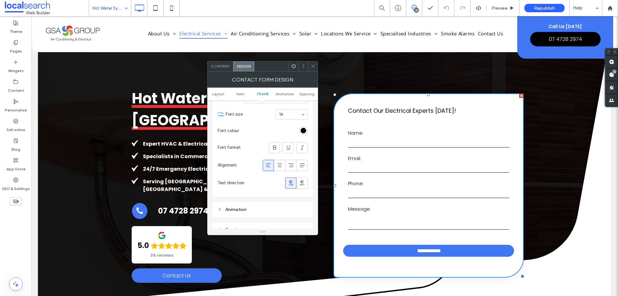
click at [314, 63] on span at bounding box center [313, 66] width 5 height 10
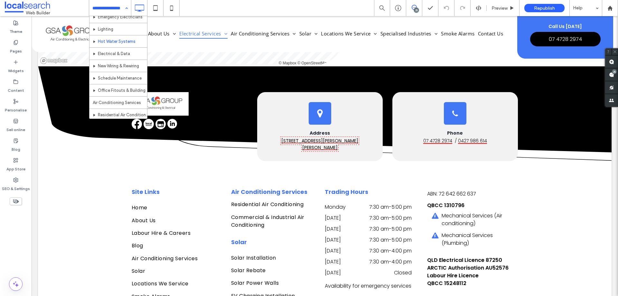
scroll to position [97, 0]
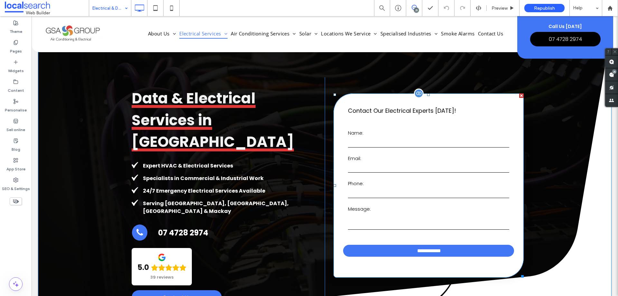
drag, startPoint x: 451, startPoint y: 171, endPoint x: 450, endPoint y: 178, distance: 7.5
click at [451, 171] on input "email" at bounding box center [428, 168] width 161 height 10
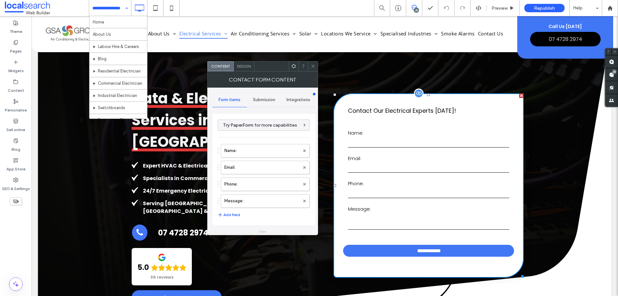
type input "**********"
click at [266, 199] on label "Message:" at bounding box center [261, 200] width 75 height 13
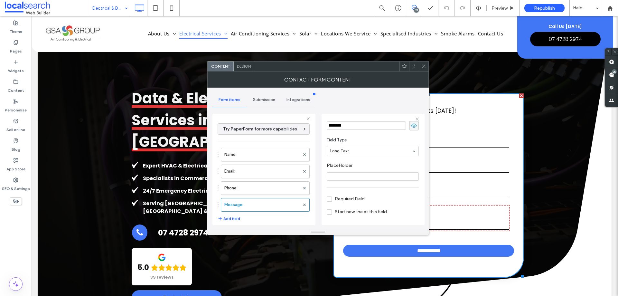
scroll to position [45, 0]
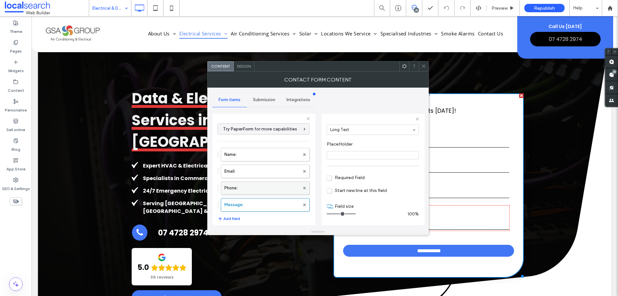
click at [278, 187] on label "Phone:" at bounding box center [261, 188] width 75 height 13
click at [268, 172] on label "Email:" at bounding box center [261, 171] width 75 height 13
click at [267, 156] on label "Name:" at bounding box center [261, 154] width 75 height 13
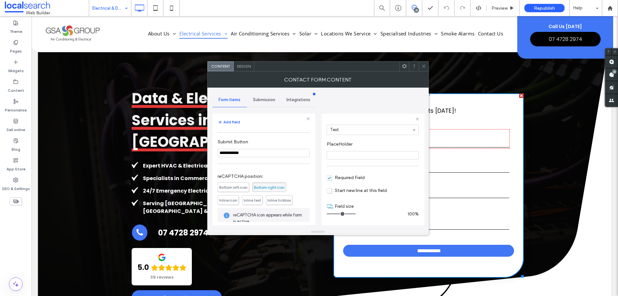
click at [267, 104] on div "Submission" at bounding box center [264, 100] width 34 height 14
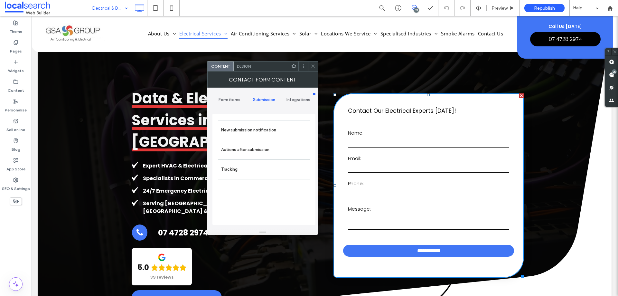
drag, startPoint x: 271, startPoint y: 129, endPoint x: 312, endPoint y: 141, distance: 42.6
click at [271, 129] on label "New submission notification" at bounding box center [264, 130] width 86 height 13
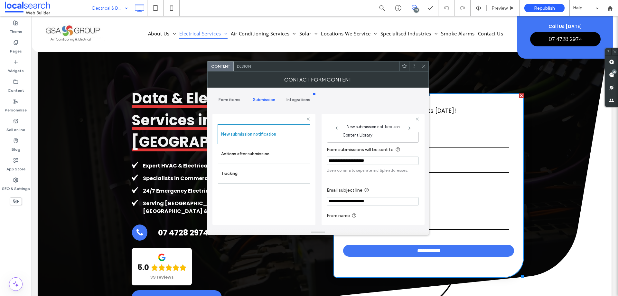
scroll to position [33, 0]
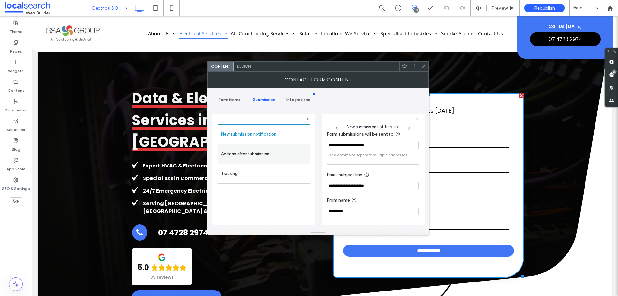
click at [282, 155] on label "Actions after submission" at bounding box center [264, 153] width 86 height 13
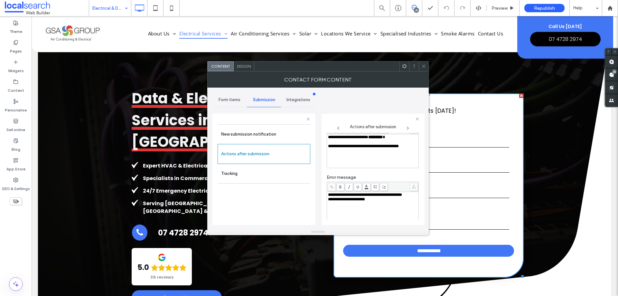
scroll to position [111, 0]
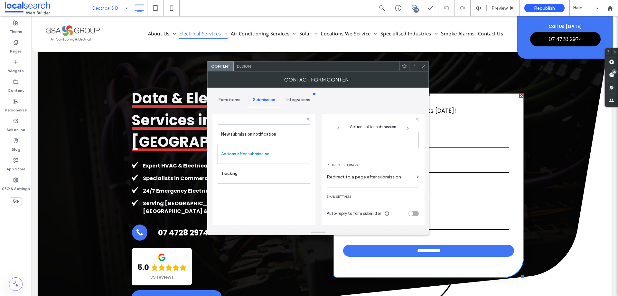
click at [248, 71] on div "Design" at bounding box center [244, 66] width 21 height 10
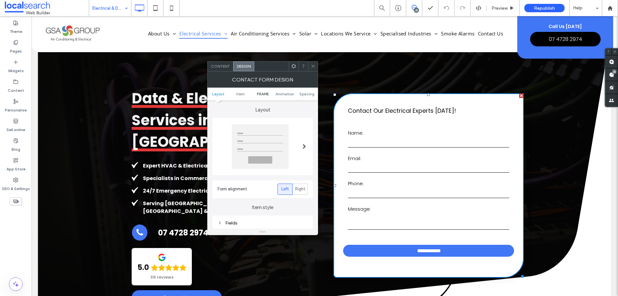
click at [264, 92] on span "FRAME" at bounding box center [263, 93] width 12 height 5
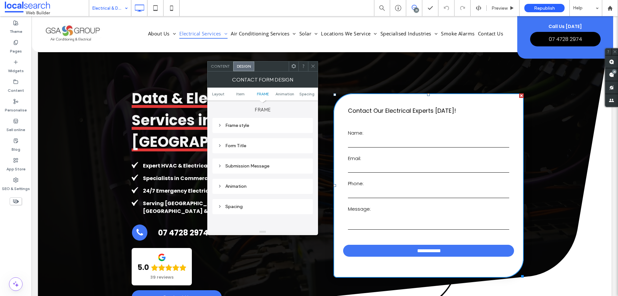
drag, startPoint x: 267, startPoint y: 164, endPoint x: 282, endPoint y: 165, distance: 15.2
click at [268, 164] on div "Submission Message" at bounding box center [263, 165] width 90 height 5
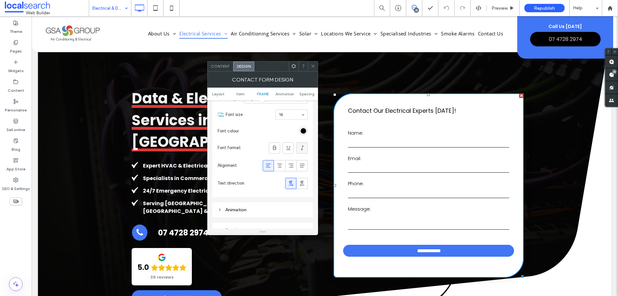
scroll to position [267, 0]
click at [314, 67] on use at bounding box center [312, 66] width 3 height 3
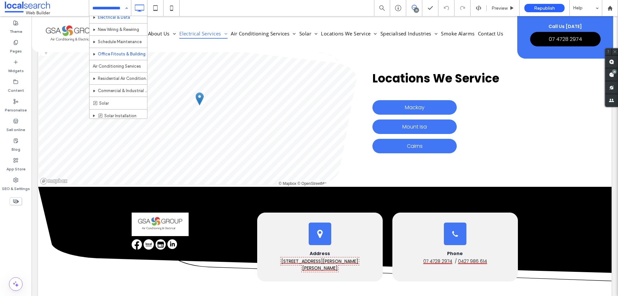
scroll to position [97, 0]
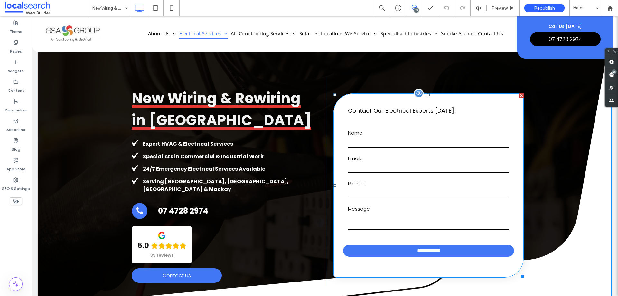
click at [455, 158] on label "Email:" at bounding box center [428, 158] width 161 height 7
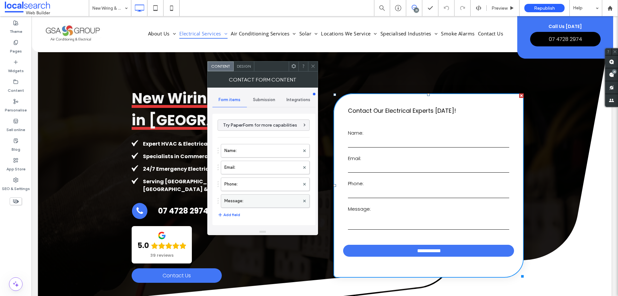
click at [256, 198] on label "Message:" at bounding box center [261, 200] width 75 height 13
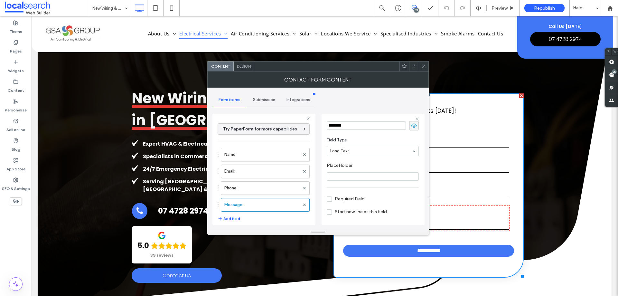
scroll to position [45, 0]
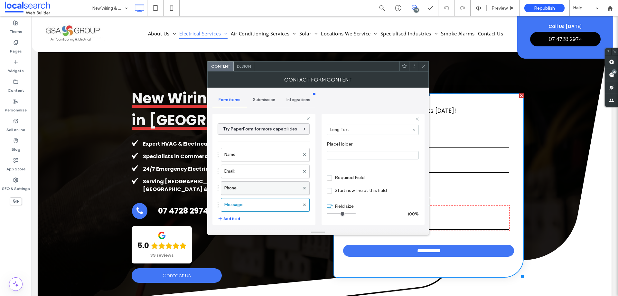
click at [268, 184] on label "Phone:" at bounding box center [261, 188] width 75 height 13
click at [264, 170] on label "Email:" at bounding box center [261, 171] width 75 height 13
click at [262, 155] on label "Name:" at bounding box center [261, 154] width 75 height 13
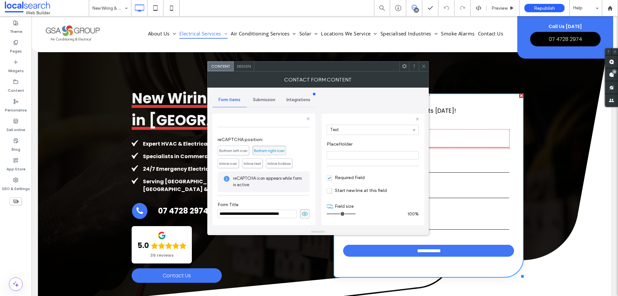
scroll to position [134, 0]
click at [268, 101] on span "Submission" at bounding box center [264, 99] width 22 height 5
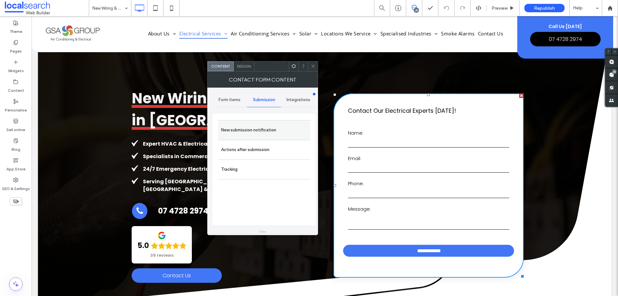
click at [266, 130] on label "New submission notification" at bounding box center [264, 130] width 86 height 13
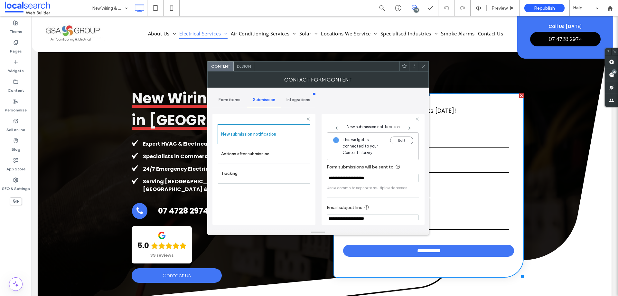
scroll to position [33, 0]
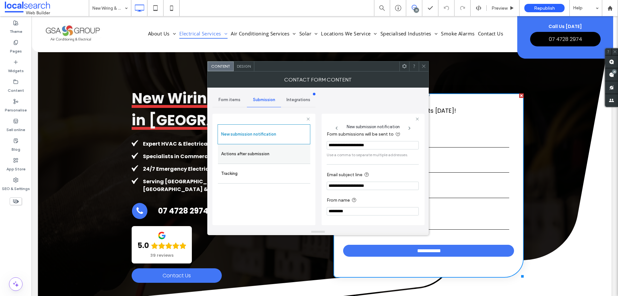
click at [254, 154] on label "Actions after submission" at bounding box center [264, 153] width 86 height 13
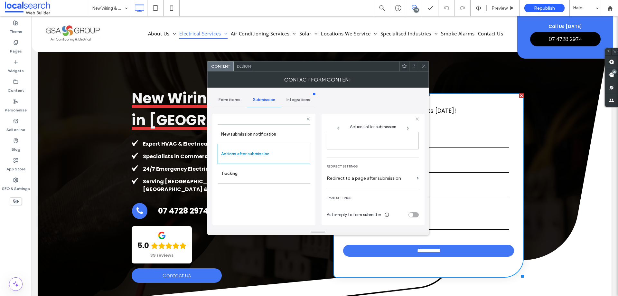
scroll to position [111, 0]
click at [240, 64] on span "Design" at bounding box center [244, 66] width 14 height 5
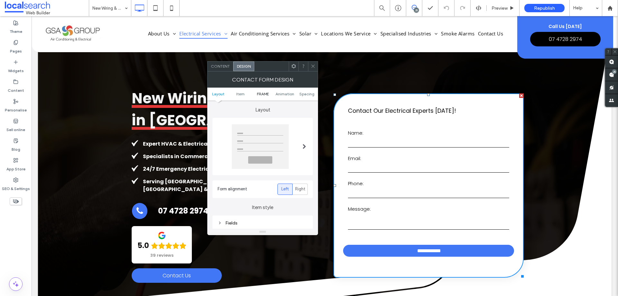
click at [262, 93] on span "FRAME" at bounding box center [263, 93] width 12 height 5
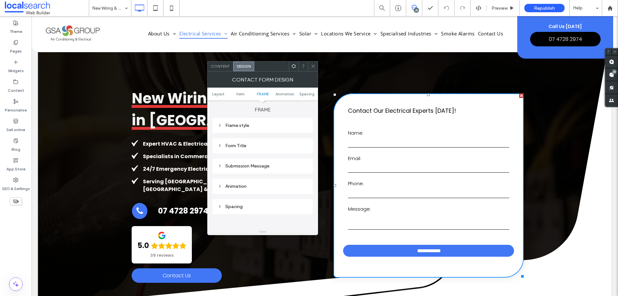
click at [272, 163] on div "Submission Message" at bounding box center [263, 165] width 90 height 5
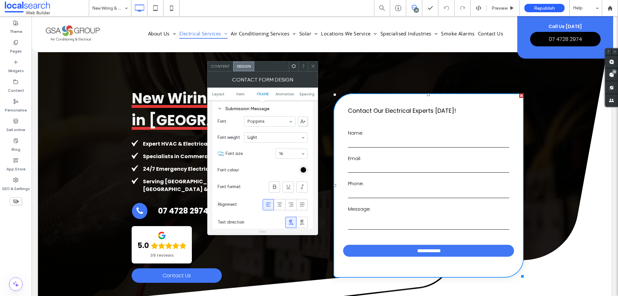
scroll to position [235, 0]
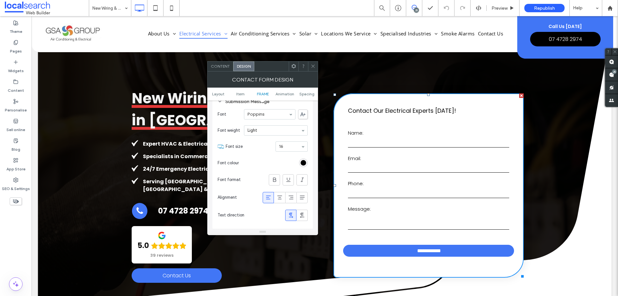
click at [315, 63] on span at bounding box center [313, 66] width 5 height 10
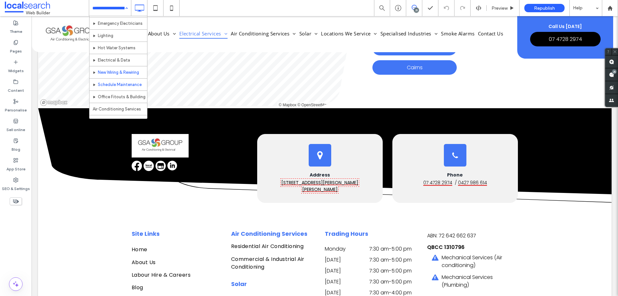
scroll to position [129, 0]
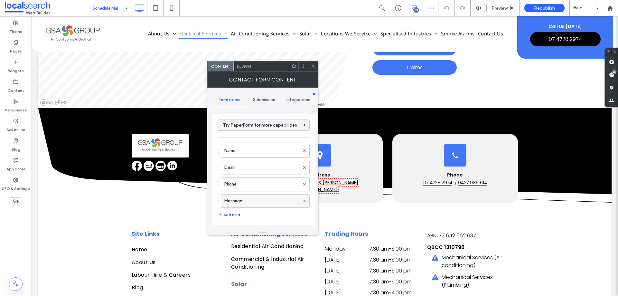
click at [260, 204] on label "Message:" at bounding box center [261, 200] width 75 height 13
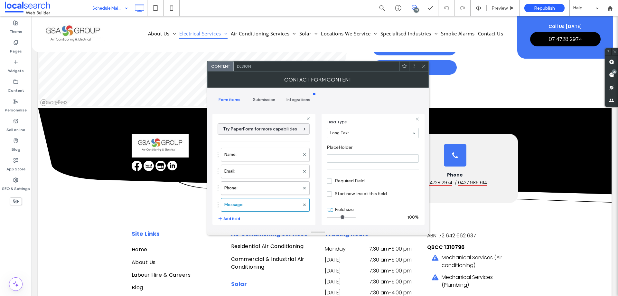
scroll to position [45, 0]
click at [254, 190] on label "Phone:" at bounding box center [261, 188] width 75 height 13
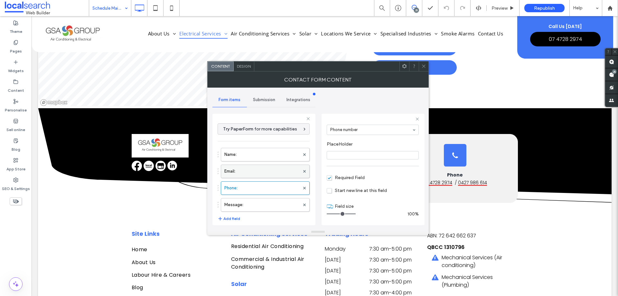
click at [257, 171] on label "Email:" at bounding box center [261, 171] width 75 height 13
click at [259, 154] on label "Name:" at bounding box center [261, 154] width 75 height 13
click at [260, 206] on label "Message:" at bounding box center [261, 204] width 75 height 13
click at [261, 190] on label "Phone:" at bounding box center [261, 188] width 75 height 13
click at [261, 167] on label "Email:" at bounding box center [261, 171] width 75 height 13
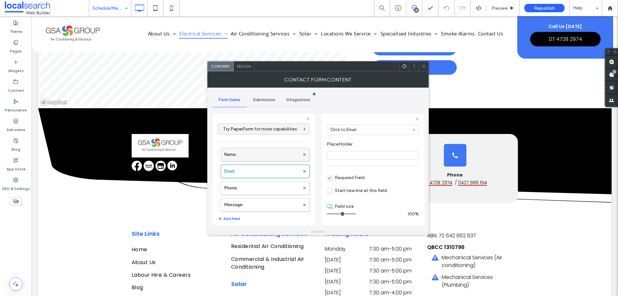
click at [264, 157] on label "Name:" at bounding box center [261, 154] width 75 height 13
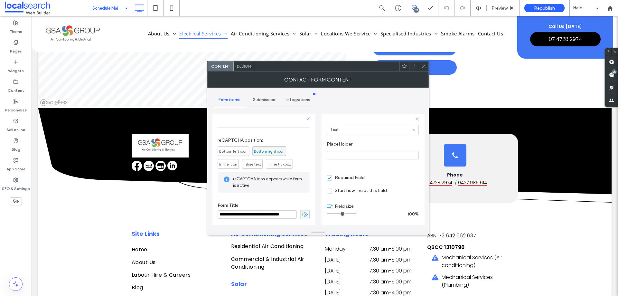
scroll to position [134, 0]
click at [268, 102] on span "Submission" at bounding box center [264, 99] width 22 height 5
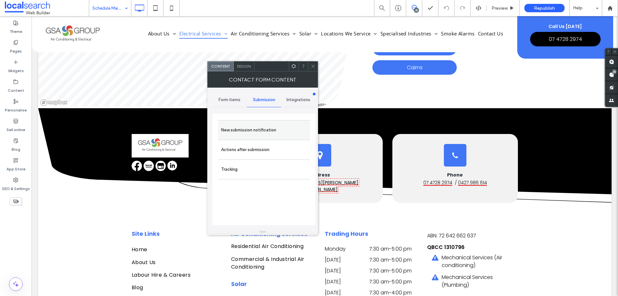
click at [273, 127] on label "New submission notification" at bounding box center [264, 130] width 86 height 13
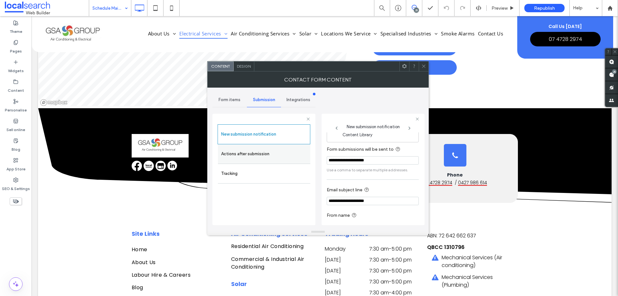
scroll to position [33, 0]
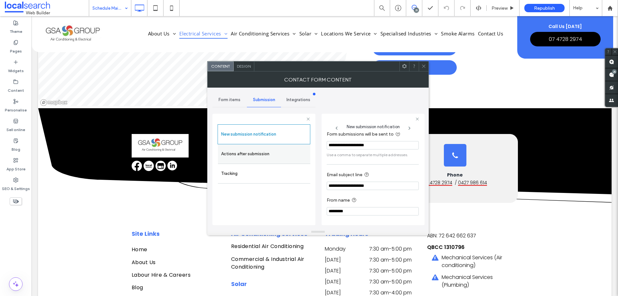
click at [265, 154] on label "Actions after submission" at bounding box center [264, 153] width 86 height 13
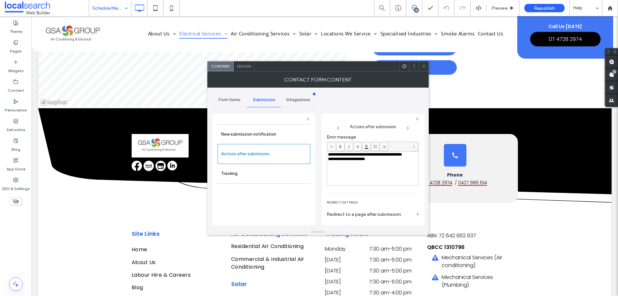
scroll to position [111, 0]
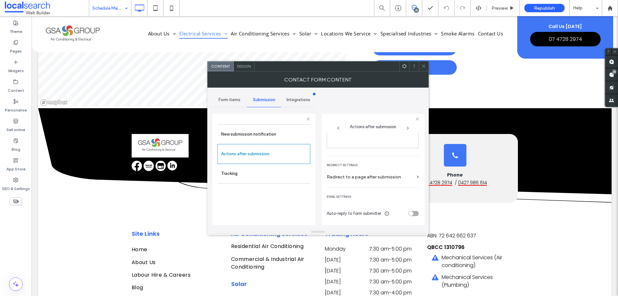
click at [250, 68] on span "Design" at bounding box center [244, 66] width 14 height 5
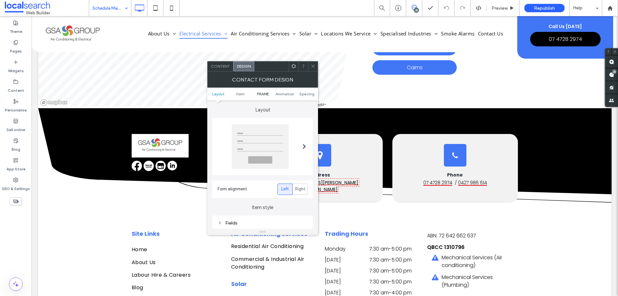
click at [264, 95] on span "FRAME" at bounding box center [263, 93] width 12 height 5
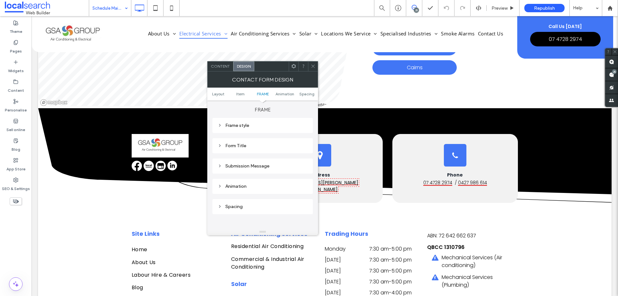
click at [261, 163] on div "Submission Message" at bounding box center [263, 165] width 90 height 5
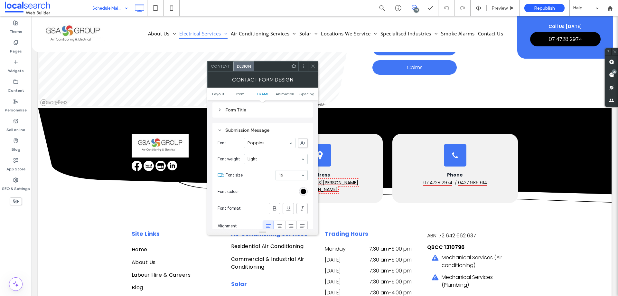
scroll to position [235, 0]
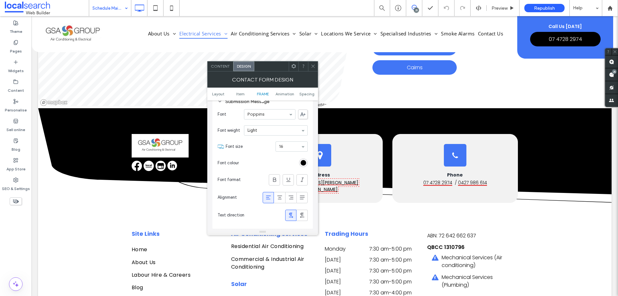
click at [313, 69] on span at bounding box center [313, 66] width 5 height 10
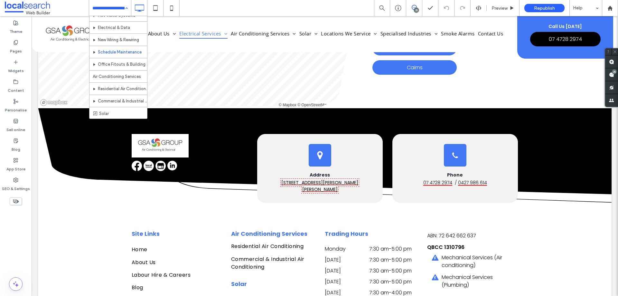
scroll to position [129, 0]
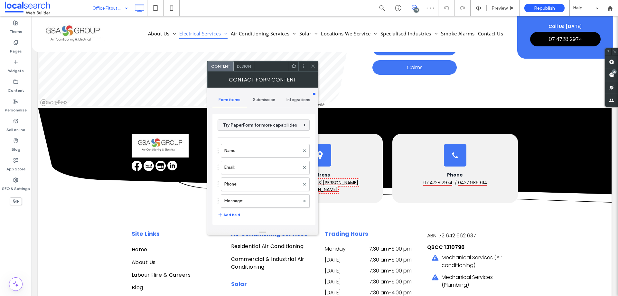
type input "**********"
click at [259, 200] on label "Message:" at bounding box center [261, 200] width 75 height 13
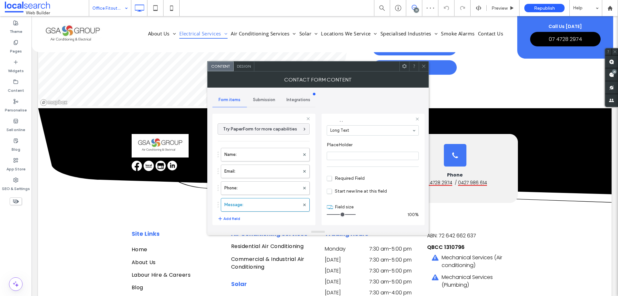
scroll to position [45, 0]
click at [254, 188] on label "Phone:" at bounding box center [261, 188] width 75 height 13
click at [262, 172] on label "Email:" at bounding box center [261, 171] width 75 height 13
click at [263, 159] on label "Name:" at bounding box center [261, 154] width 75 height 13
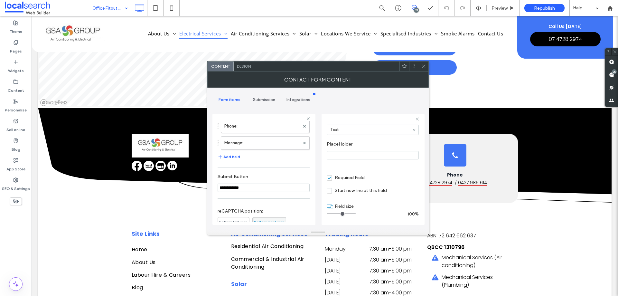
scroll to position [134, 0]
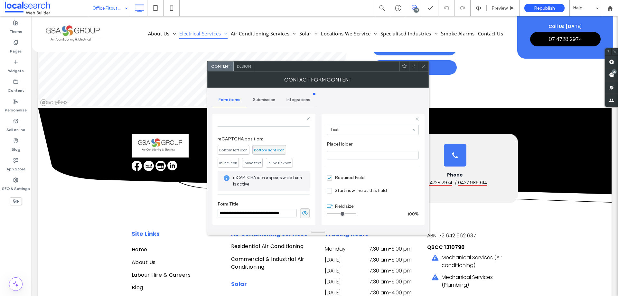
click at [269, 100] on span "Submission" at bounding box center [264, 99] width 22 height 5
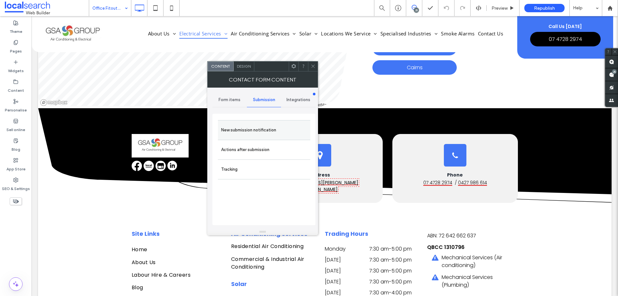
click at [273, 134] on label "New submission notification" at bounding box center [264, 130] width 86 height 13
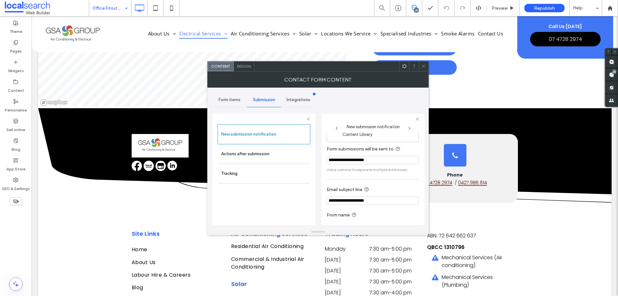
scroll to position [33, 0]
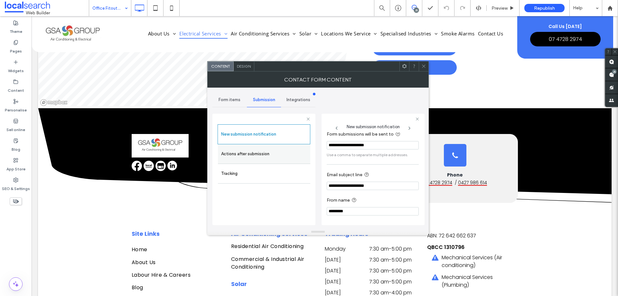
click at [276, 155] on label "Actions after submission" at bounding box center [264, 153] width 86 height 13
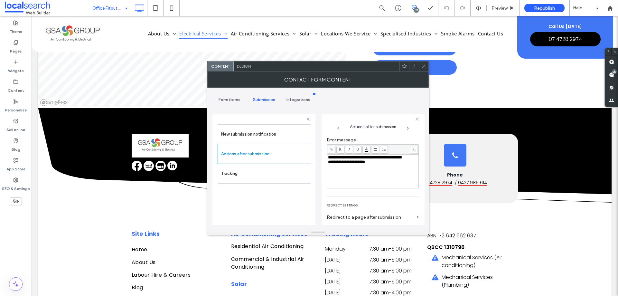
scroll to position [111, 0]
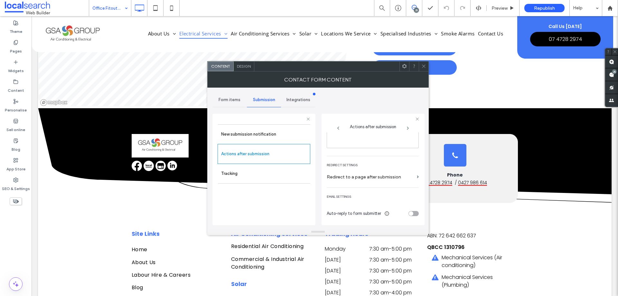
click at [250, 66] on span "Design" at bounding box center [244, 66] width 14 height 5
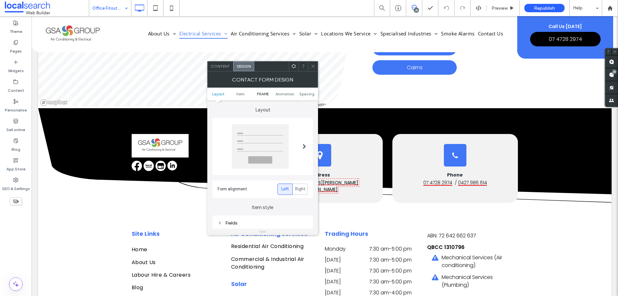
click at [261, 95] on span "FRAME" at bounding box center [263, 93] width 12 height 5
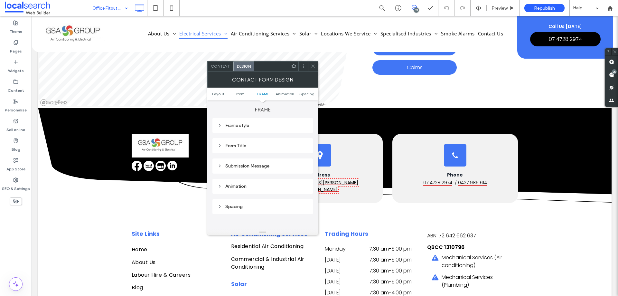
click at [267, 165] on div "Submission Message" at bounding box center [263, 165] width 90 height 5
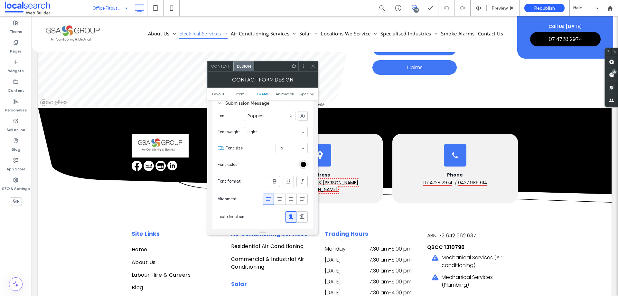
scroll to position [235, 0]
click at [314, 68] on icon at bounding box center [313, 66] width 5 height 5
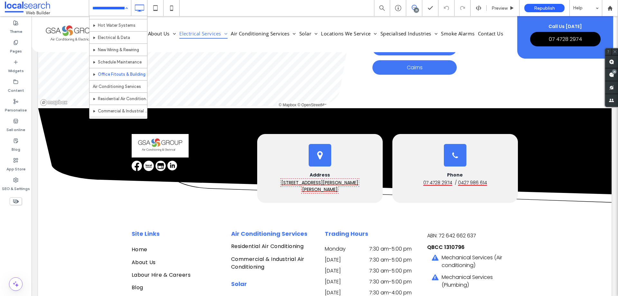
scroll to position [129, 0]
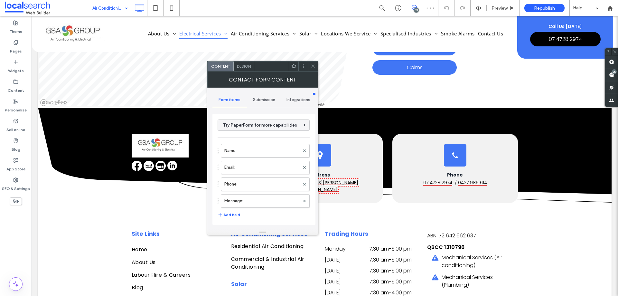
type input "**********"
click at [253, 197] on label "Message:" at bounding box center [261, 200] width 75 height 13
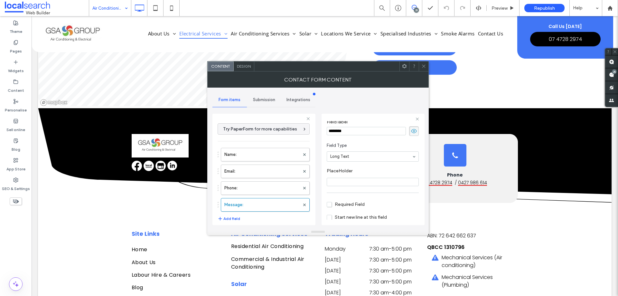
scroll to position [45, 0]
click at [264, 187] on label "Phone:" at bounding box center [261, 188] width 75 height 13
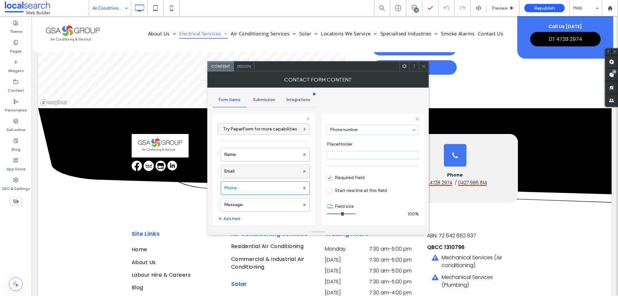
click at [265, 174] on label "Email:" at bounding box center [261, 171] width 75 height 13
click at [264, 156] on label "Name:" at bounding box center [261, 154] width 75 height 13
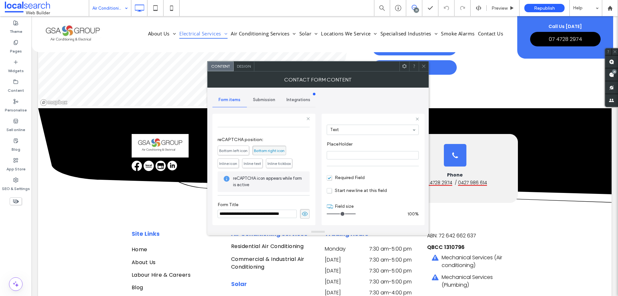
scroll to position [134, 0]
click at [264, 100] on span "Submission" at bounding box center [264, 99] width 22 height 5
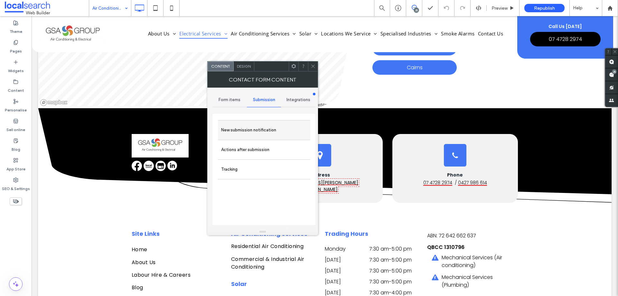
click at [275, 130] on label "New submission notification" at bounding box center [264, 130] width 86 height 13
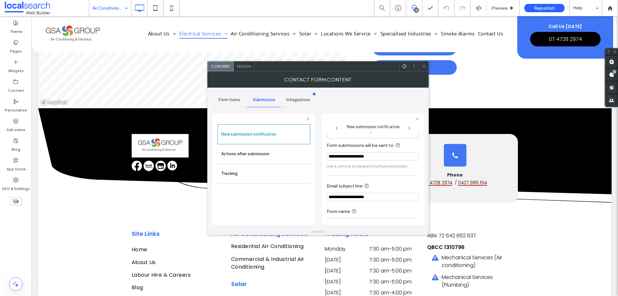
scroll to position [33, 0]
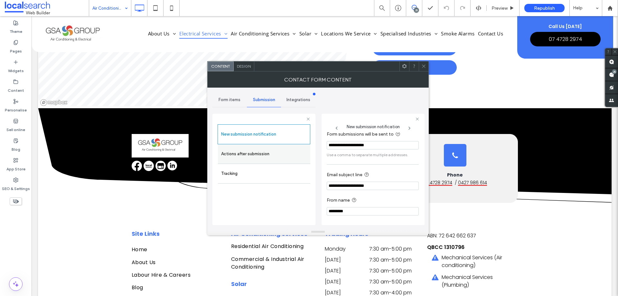
click at [278, 153] on label "Actions after submission" at bounding box center [264, 153] width 86 height 13
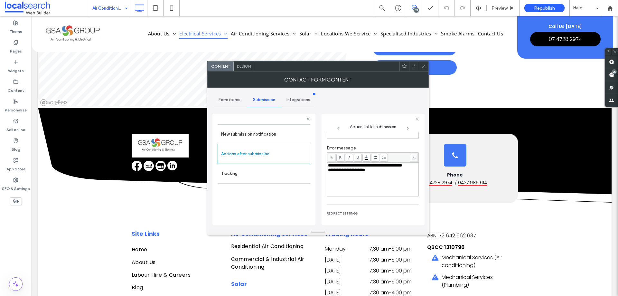
scroll to position [111, 0]
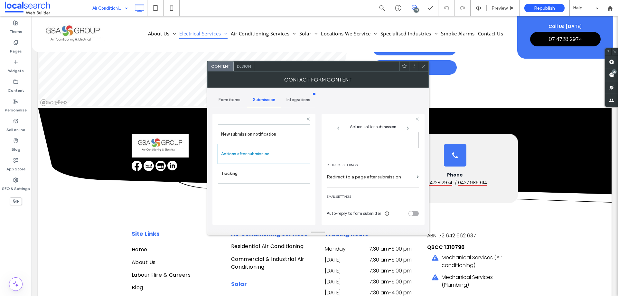
click at [239, 65] on span "Design" at bounding box center [244, 66] width 14 height 5
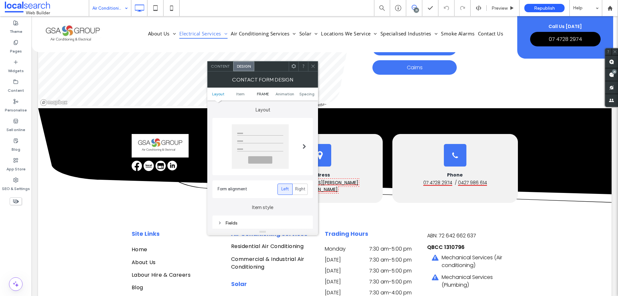
click at [260, 95] on span "FRAME" at bounding box center [263, 93] width 12 height 5
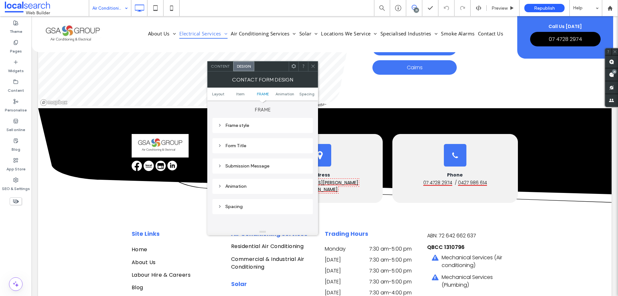
click at [262, 167] on div "Submission Message" at bounding box center [263, 165] width 90 height 5
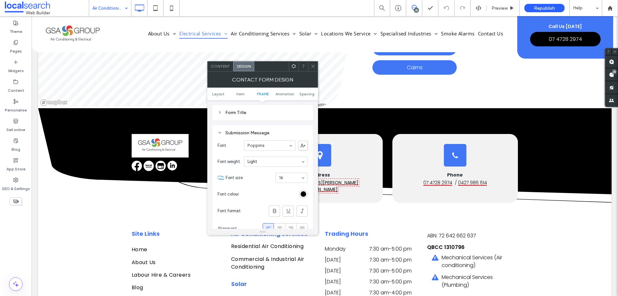
scroll to position [235, 0]
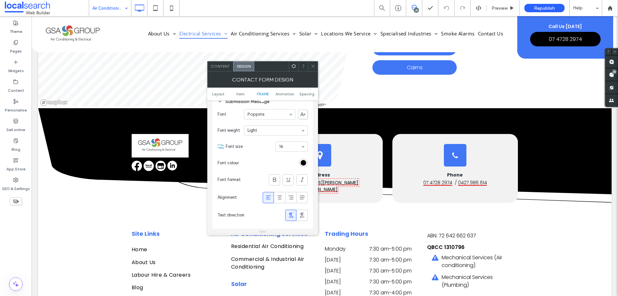
click at [313, 69] on span at bounding box center [313, 66] width 5 height 10
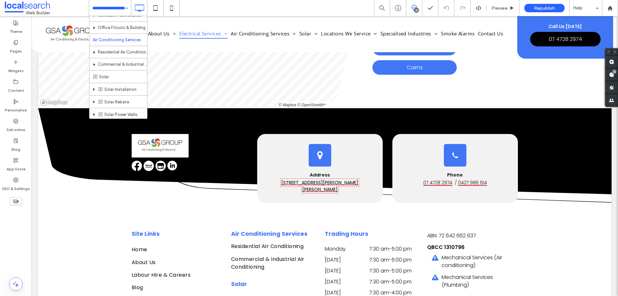
scroll to position [129, 0]
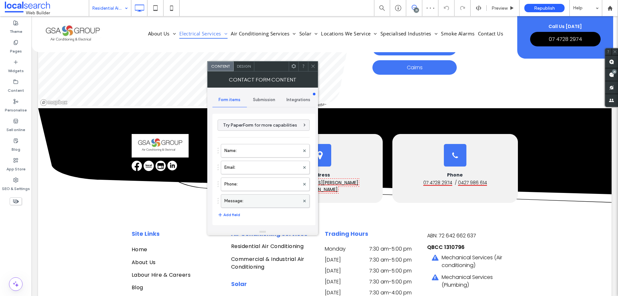
click at [249, 199] on label "Message:" at bounding box center [261, 200] width 75 height 13
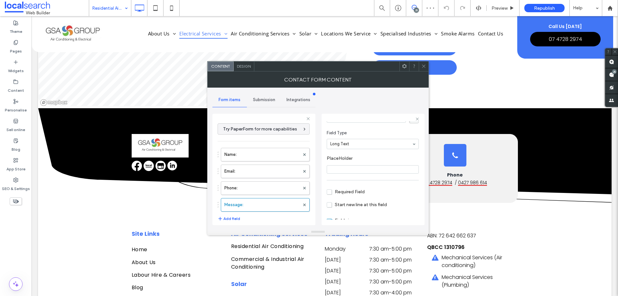
scroll to position [45, 0]
click at [280, 187] on label "Phone:" at bounding box center [261, 188] width 75 height 13
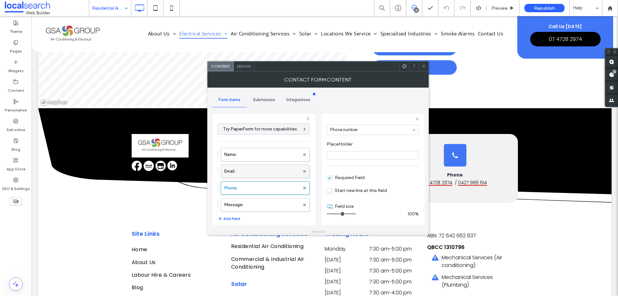
click at [277, 174] on label "Email:" at bounding box center [261, 171] width 75 height 13
click at [275, 156] on label "Name:" at bounding box center [261, 154] width 75 height 13
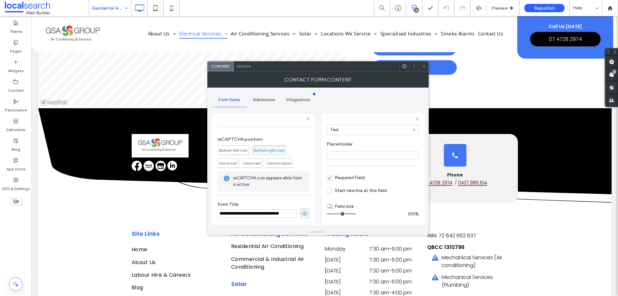
scroll to position [134, 0]
click at [268, 103] on div "Submission" at bounding box center [264, 100] width 34 height 14
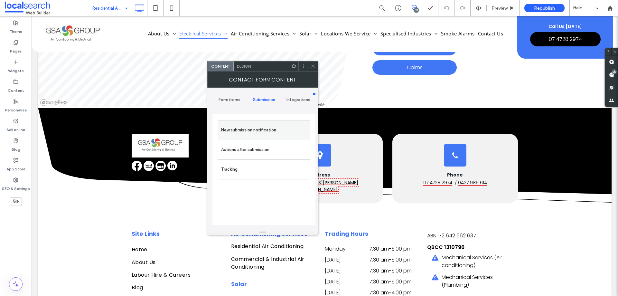
click at [274, 127] on label "New submission notification" at bounding box center [264, 130] width 86 height 13
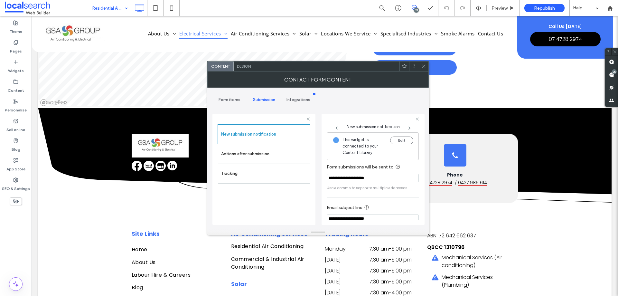
scroll to position [33, 0]
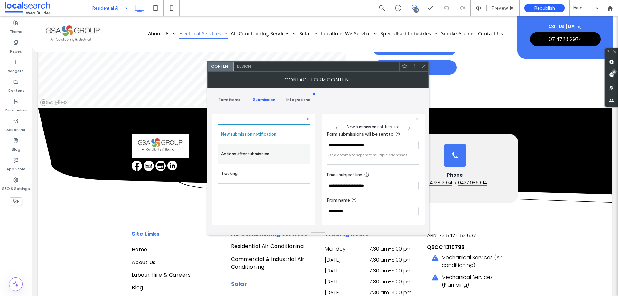
click at [281, 156] on label "Actions after submission" at bounding box center [264, 153] width 86 height 13
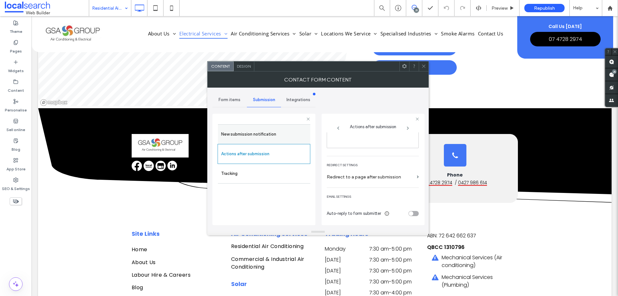
click at [271, 138] on label "New submission notification" at bounding box center [264, 134] width 86 height 13
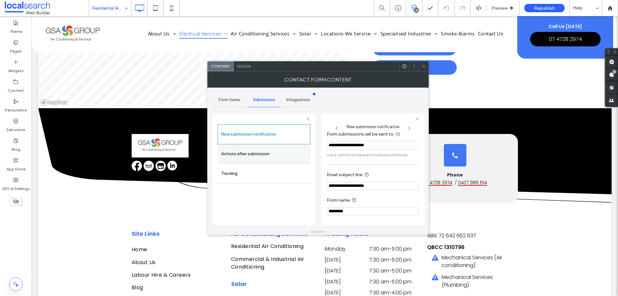
scroll to position [34, 0]
click at [245, 153] on label "Actions after submission" at bounding box center [264, 153] width 86 height 13
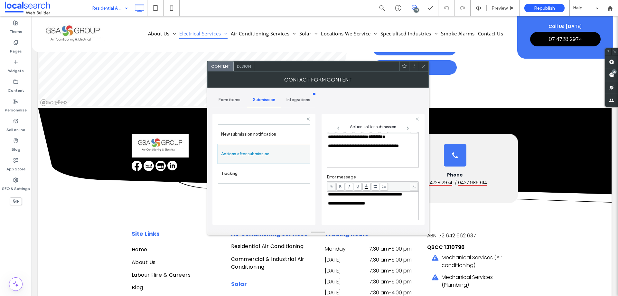
scroll to position [111, 0]
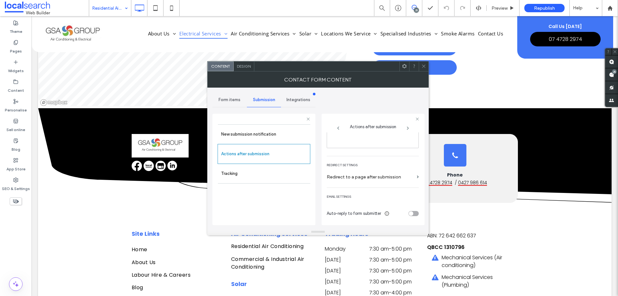
click at [246, 69] on div "Design" at bounding box center [244, 66] width 21 height 10
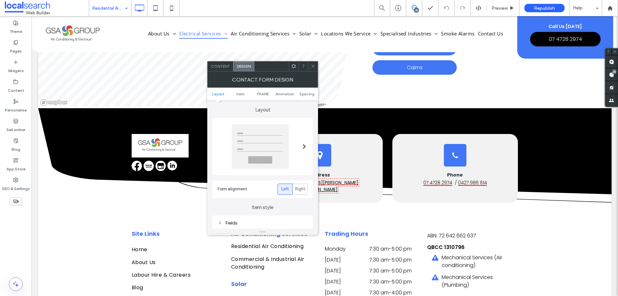
click at [261, 91] on ul "Layout Item FRAME Animation Spacing" at bounding box center [262, 94] width 111 height 13
click at [260, 93] on span "FRAME" at bounding box center [263, 93] width 12 height 5
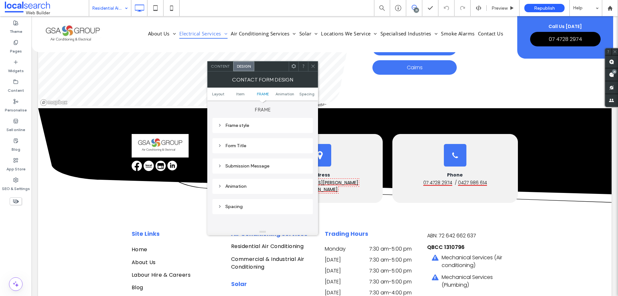
click at [266, 164] on div "Submission Message" at bounding box center [263, 165] width 90 height 5
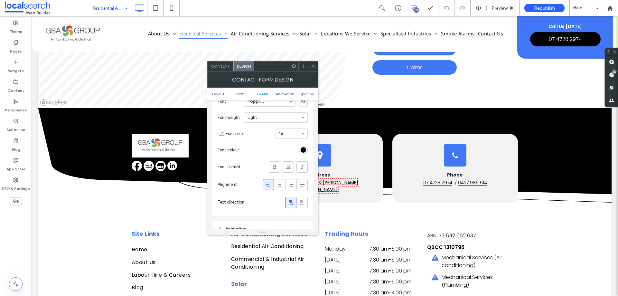
scroll to position [267, 0]
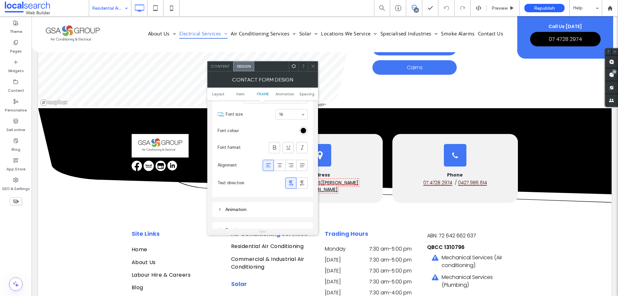
click at [313, 67] on icon at bounding box center [313, 66] width 5 height 5
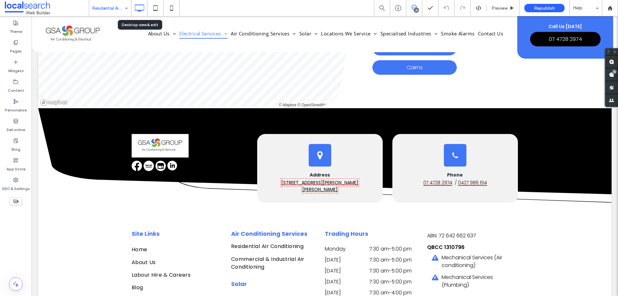
drag, startPoint x: 116, startPoint y: 5, endPoint x: 115, endPoint y: 12, distance: 6.9
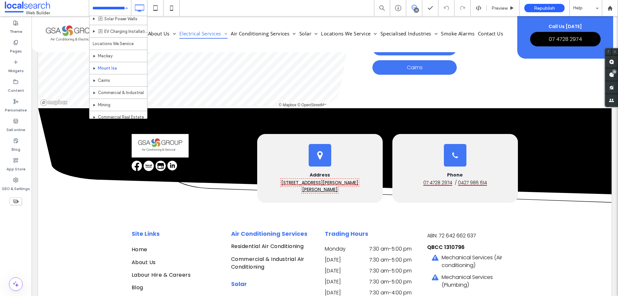
scroll to position [238, 0]
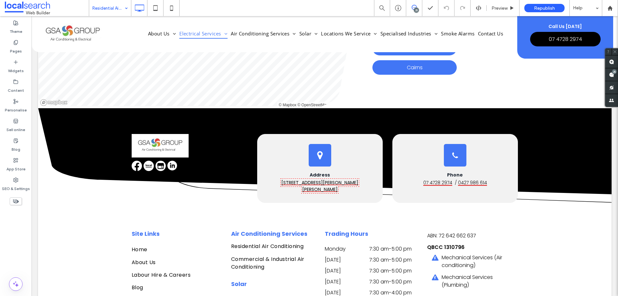
click at [102, 13] on input at bounding box center [108, 8] width 32 height 16
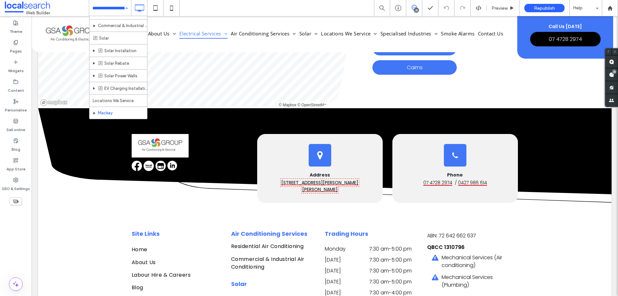
scroll to position [193, 0]
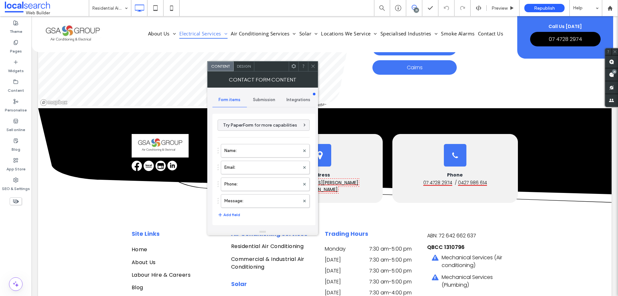
click at [253, 98] on span "Submission" at bounding box center [264, 99] width 22 height 5
click at [266, 134] on label "New submission notification" at bounding box center [264, 130] width 86 height 13
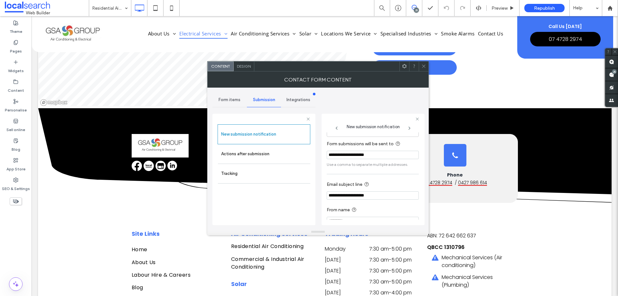
scroll to position [33, 0]
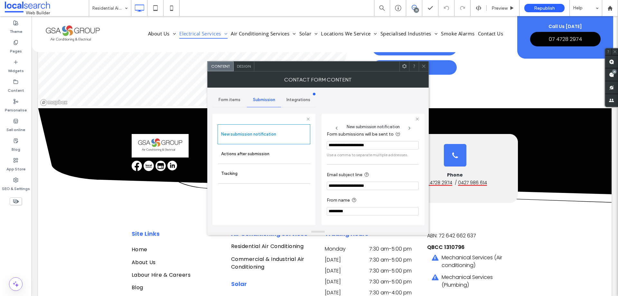
click at [422, 63] on span at bounding box center [423, 66] width 5 height 10
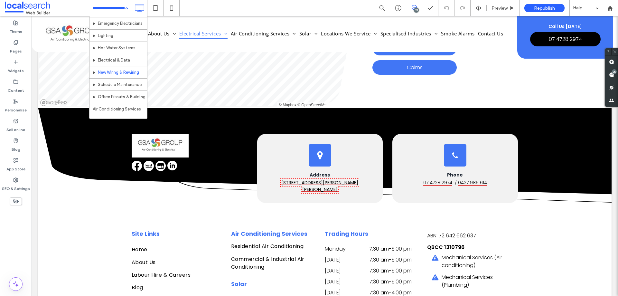
scroll to position [161, 0]
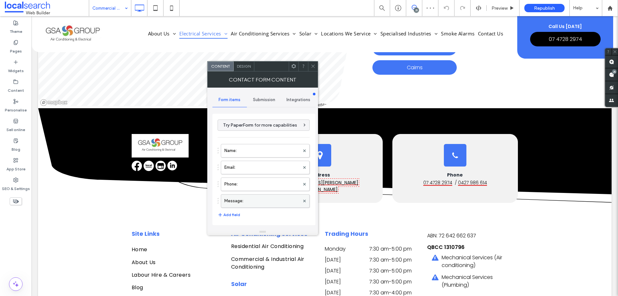
click at [261, 203] on label "Message:" at bounding box center [261, 200] width 75 height 13
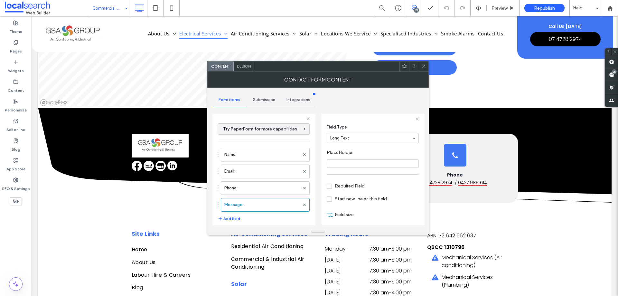
scroll to position [45, 0]
click at [261, 186] on label "Phone:" at bounding box center [261, 188] width 75 height 13
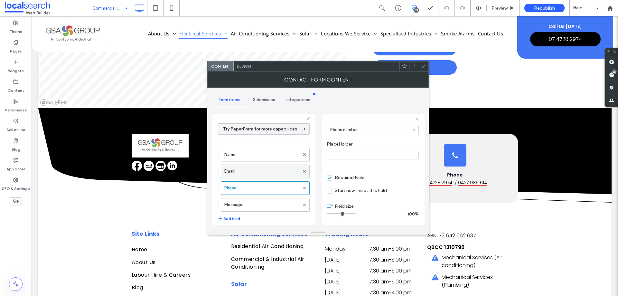
click at [264, 172] on label "Email:" at bounding box center [261, 171] width 75 height 13
click at [265, 151] on label "Name:" at bounding box center [261, 154] width 75 height 13
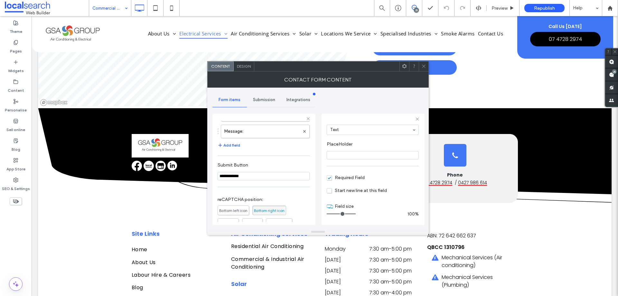
scroll to position [129, 0]
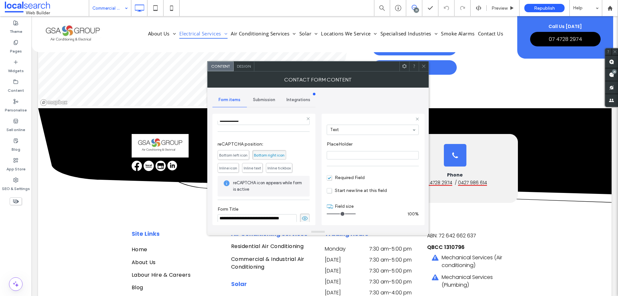
click at [271, 101] on span "Submission" at bounding box center [264, 99] width 22 height 5
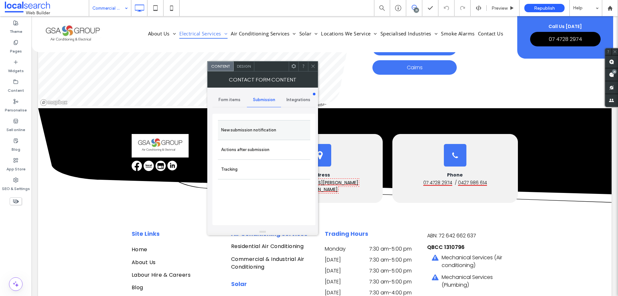
click at [283, 133] on label "New submission notification" at bounding box center [264, 130] width 86 height 13
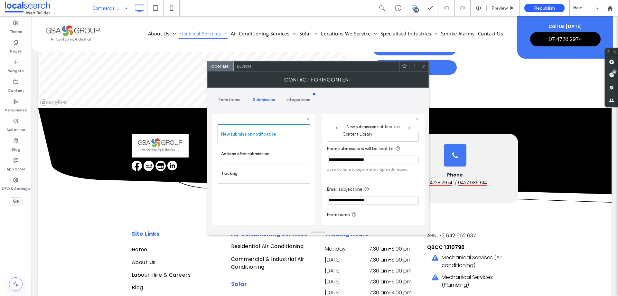
scroll to position [33, 0]
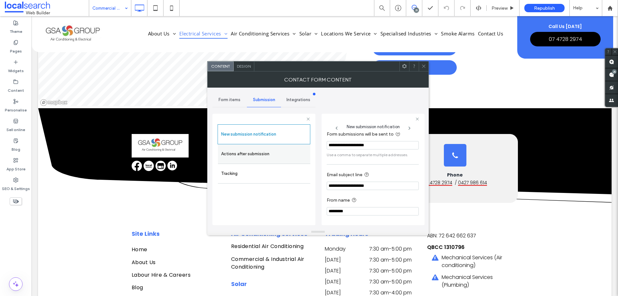
click at [265, 153] on label "Actions after submission" at bounding box center [264, 153] width 86 height 13
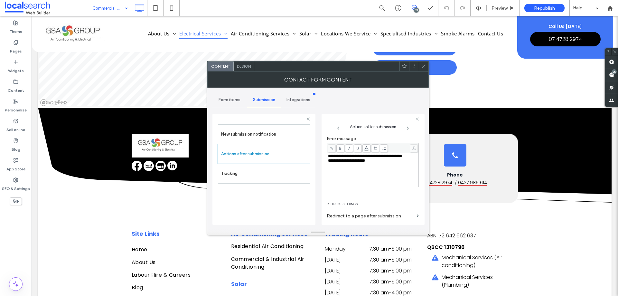
scroll to position [111, 0]
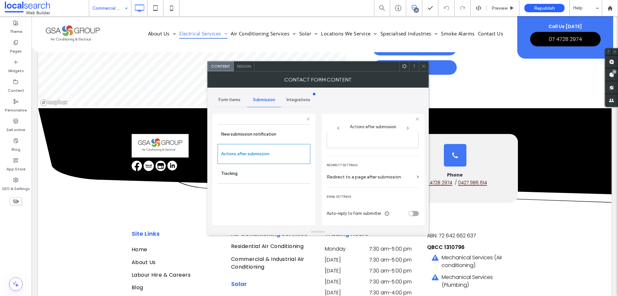
click at [247, 66] on span "Design" at bounding box center [244, 66] width 14 height 5
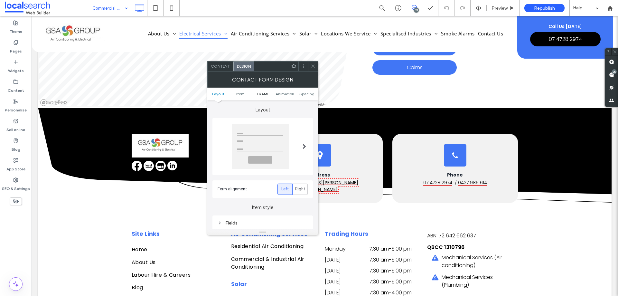
click at [261, 94] on span "FRAME" at bounding box center [263, 93] width 12 height 5
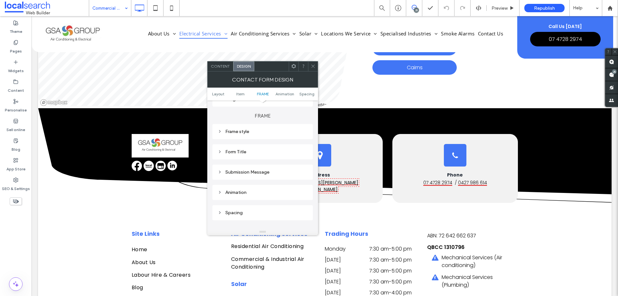
scroll to position [171, 0]
click at [274, 166] on div "Submission Message" at bounding box center [263, 165] width 90 height 5
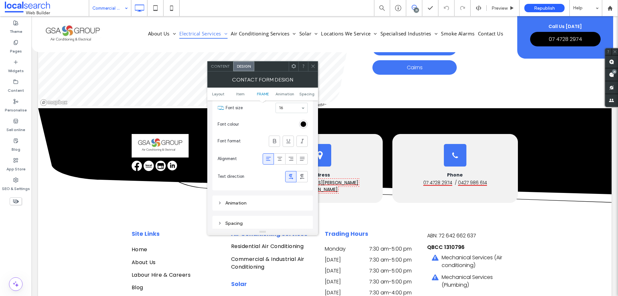
scroll to position [332, 0]
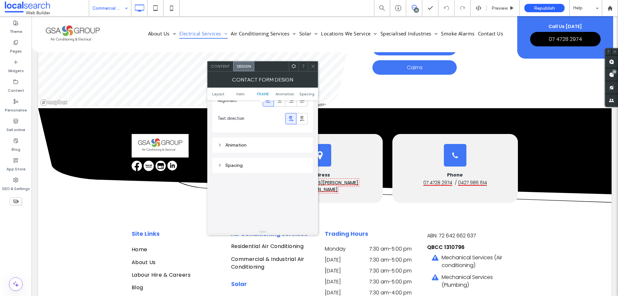
click at [225, 66] on span "Content" at bounding box center [220, 66] width 19 height 5
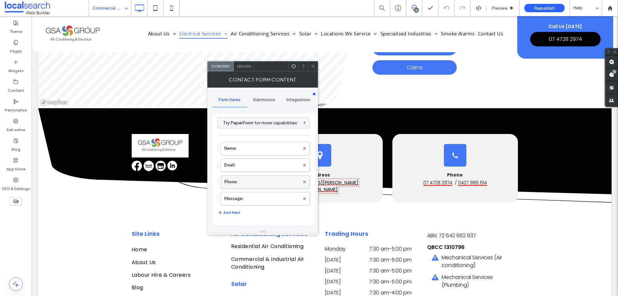
scroll to position [2, 0]
click at [257, 200] on label "Message:" at bounding box center [261, 199] width 75 height 13
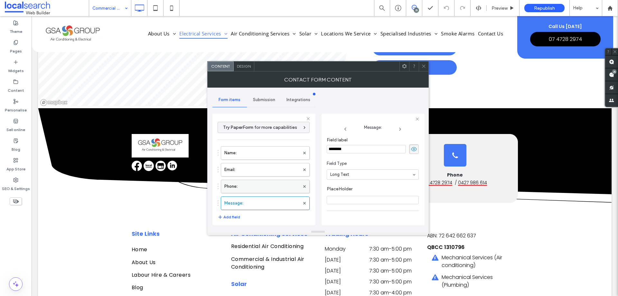
click at [263, 184] on label "Phone:" at bounding box center [261, 186] width 75 height 13
click at [267, 169] on label "Email:" at bounding box center [261, 169] width 75 height 13
click at [265, 154] on label "Name:" at bounding box center [261, 152] width 75 height 13
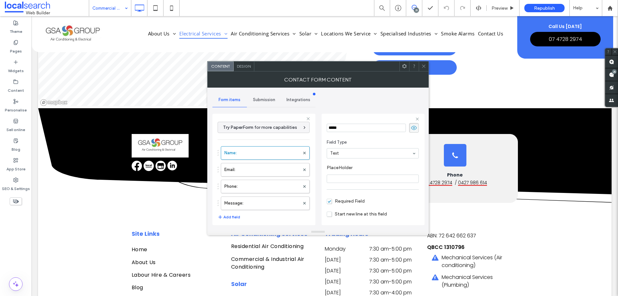
scroll to position [45, 0]
click at [260, 201] on label "Message:" at bounding box center [261, 203] width 75 height 13
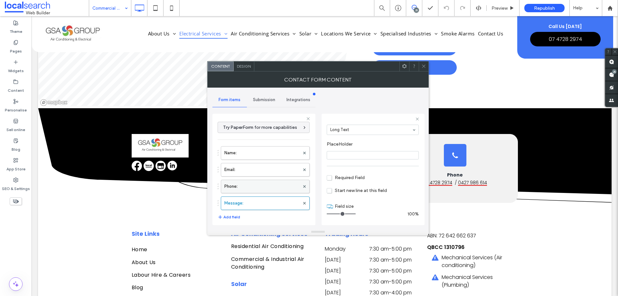
click at [265, 181] on label "Phone:" at bounding box center [261, 186] width 75 height 13
click at [265, 171] on label "Email:" at bounding box center [261, 169] width 75 height 13
click at [263, 154] on label "Name:" at bounding box center [261, 152] width 75 height 13
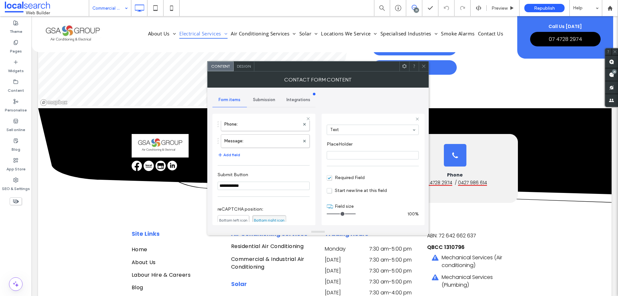
scroll to position [134, 0]
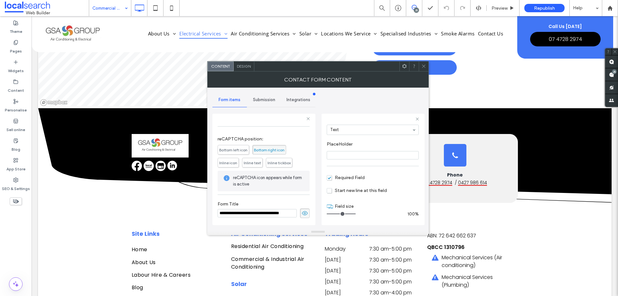
click at [262, 101] on span "Submission" at bounding box center [264, 99] width 22 height 5
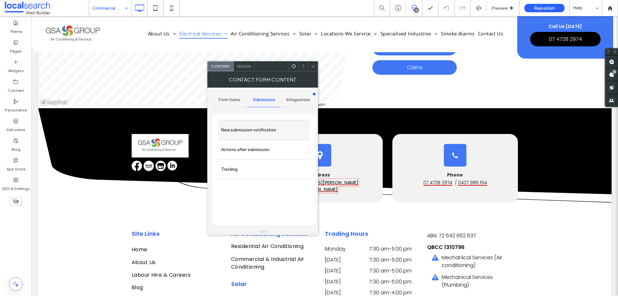
click at [278, 125] on label "New submission notification" at bounding box center [264, 130] width 86 height 13
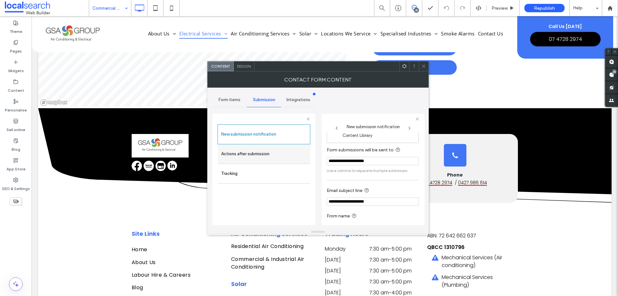
scroll to position [33, 0]
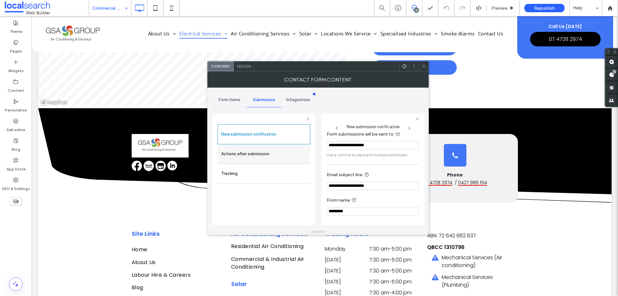
click at [249, 153] on label "Actions after submission" at bounding box center [264, 153] width 86 height 13
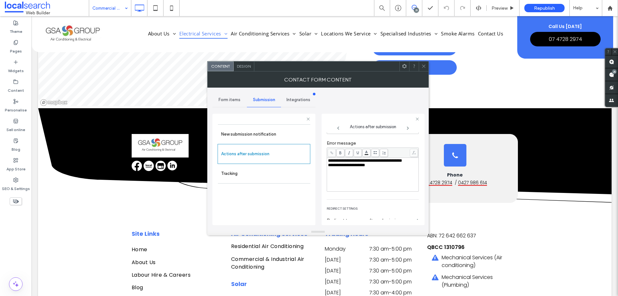
scroll to position [111, 0]
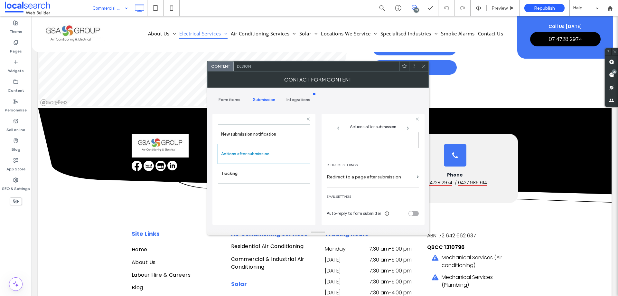
click at [250, 66] on span "Design" at bounding box center [244, 66] width 14 height 5
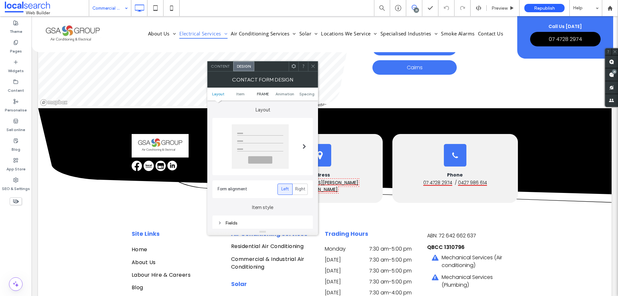
click at [258, 93] on span "FRAME" at bounding box center [263, 93] width 12 height 5
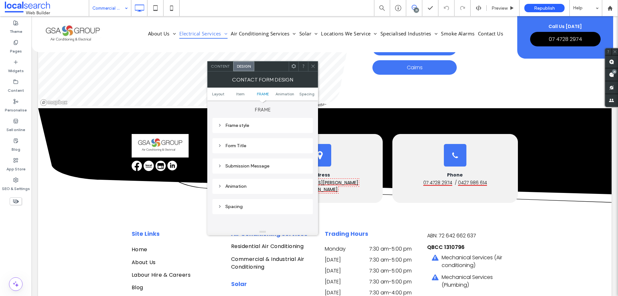
click at [261, 166] on div "Submission Message" at bounding box center [263, 165] width 90 height 5
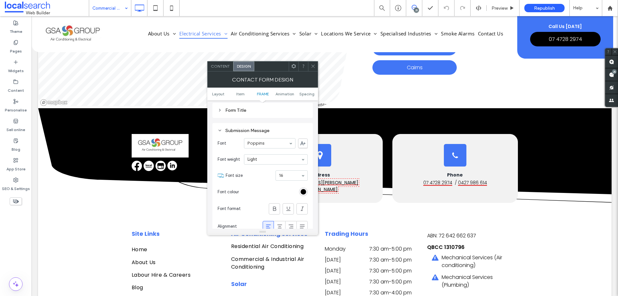
scroll to position [267, 0]
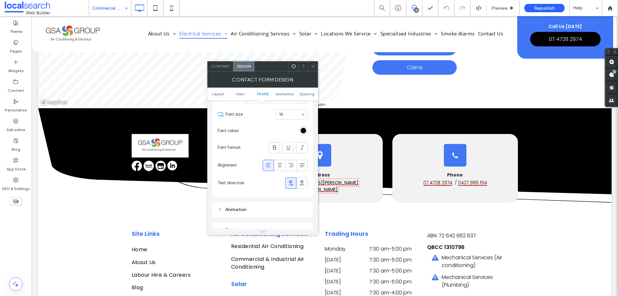
click at [314, 67] on icon at bounding box center [313, 66] width 5 height 5
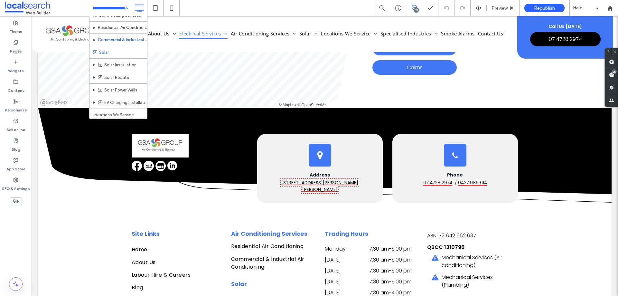
scroll to position [193, 0]
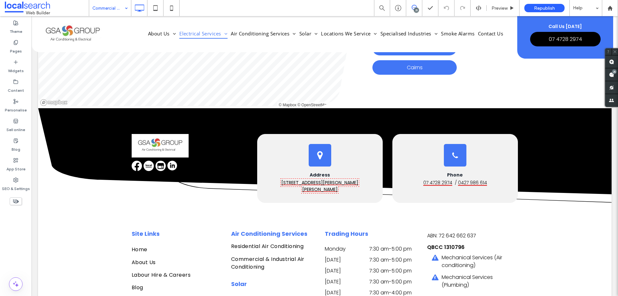
click at [127, 6] on div "Commercial & Industrial Air Conditioning" at bounding box center [110, 8] width 42 height 16
click at [17, 184] on label "SEO & Settings" at bounding box center [16, 187] width 28 height 9
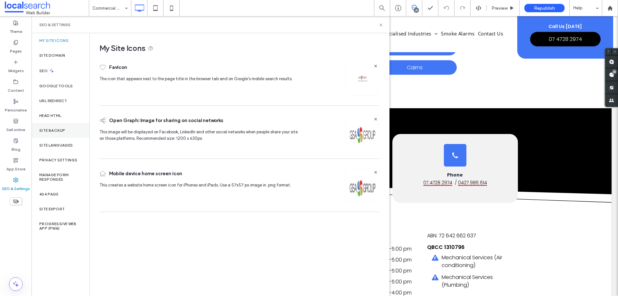
click at [56, 129] on label "Site backup" at bounding box center [52, 130] width 26 height 5
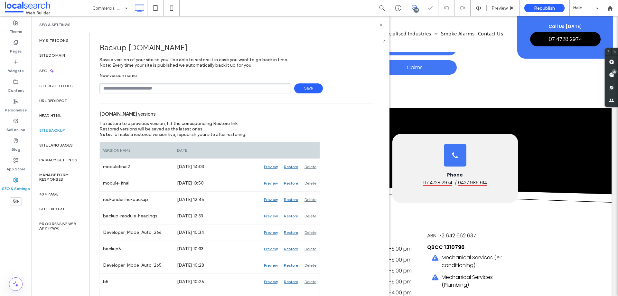
click at [133, 88] on input "text" at bounding box center [195, 88] width 192 height 10
type input "**********"
click at [302, 89] on span "Save" at bounding box center [308, 88] width 29 height 10
drag, startPoint x: 339, startPoint y: 25, endPoint x: 343, endPoint y: 30, distance: 6.6
click at [339, 25] on div "SEO & Settings" at bounding box center [210, 24] width 343 height 5
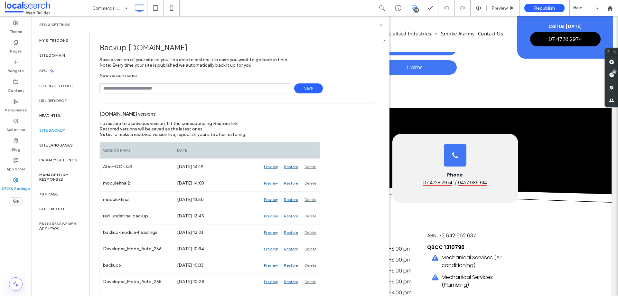
click at [381, 25] on icon at bounding box center [381, 25] width 5 height 5
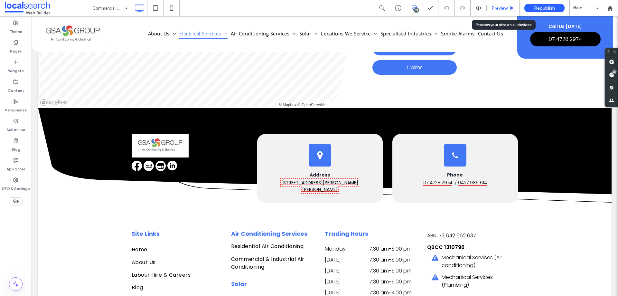
click at [493, 7] on span "Preview" at bounding box center [500, 7] width 16 height 5
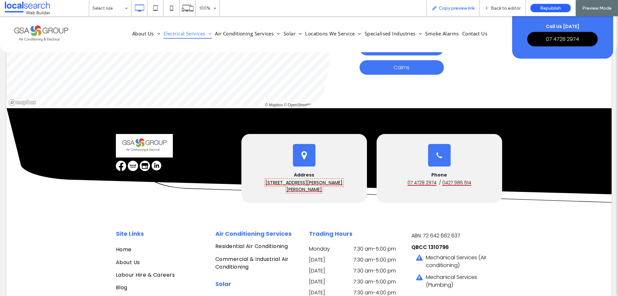
click at [459, 5] on span "Copy preview link" at bounding box center [457, 7] width 36 height 5
